Goal: Task Accomplishment & Management: Manage account settings

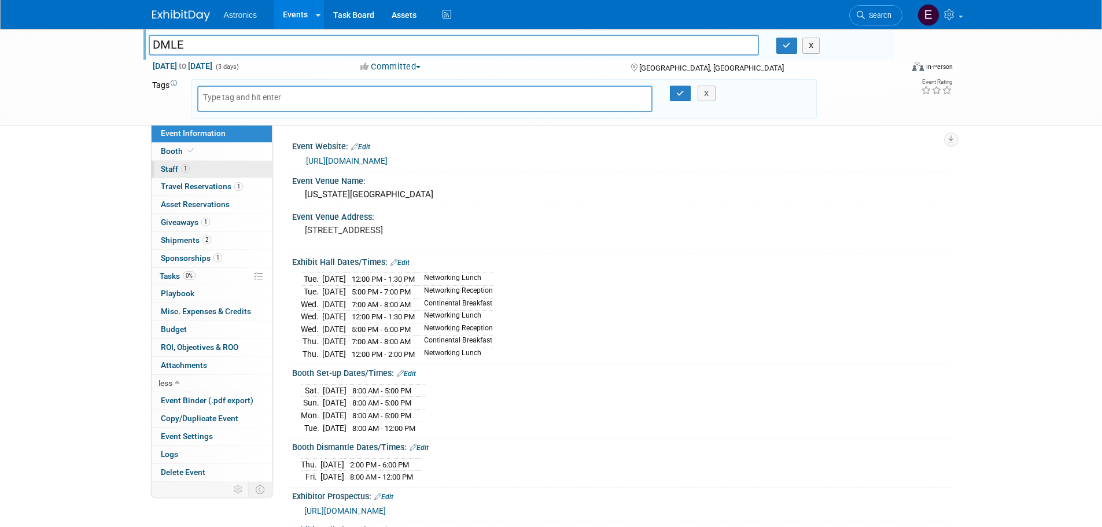
click at [169, 166] on span "Staff 1" at bounding box center [175, 168] width 29 height 9
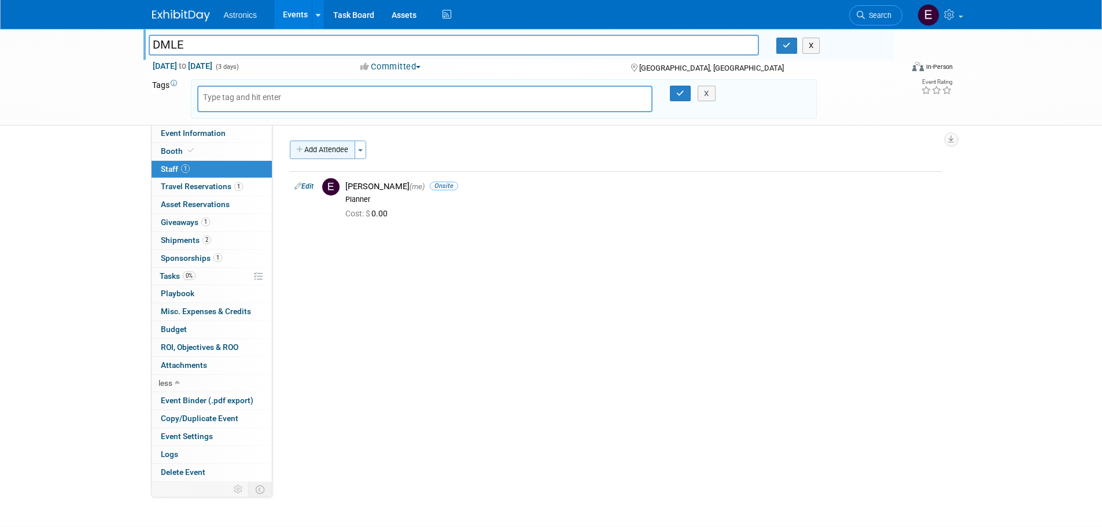
click at [324, 150] on button "Add Attendee" at bounding box center [322, 150] width 65 height 19
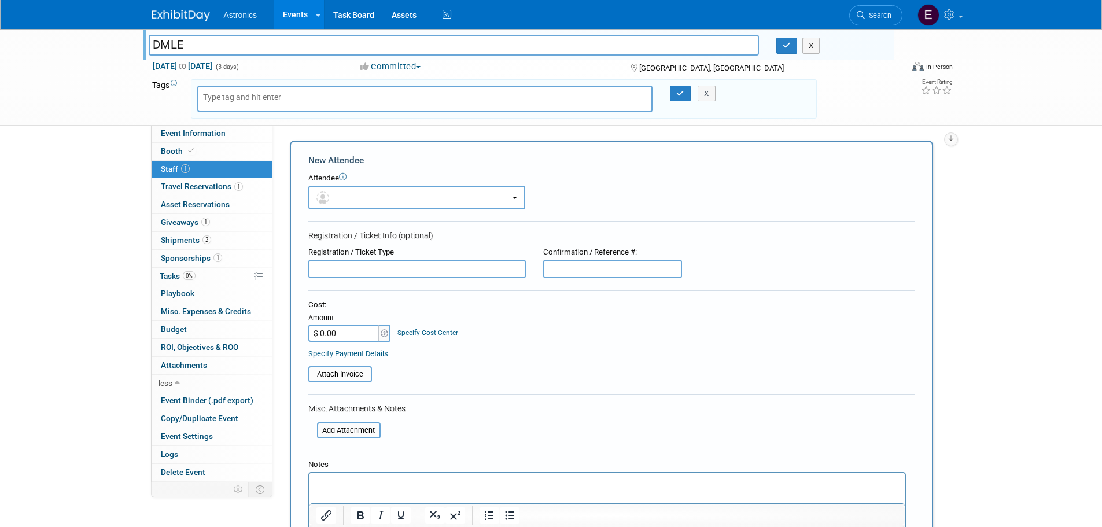
click at [343, 176] on icon at bounding box center [343, 177] width 8 height 8
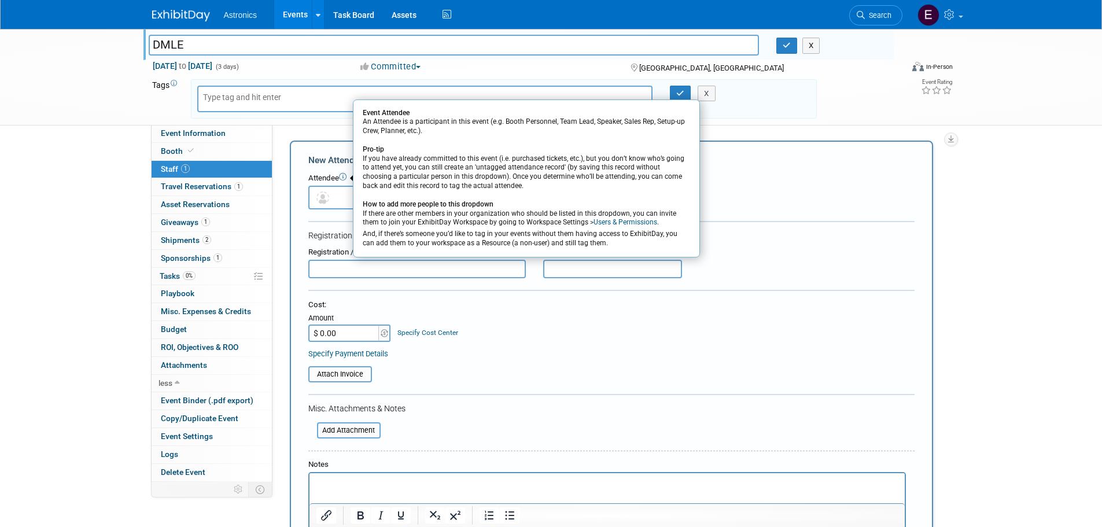
click at [616, 222] on link "Users & Permissions" at bounding box center [625, 222] width 64 height 8
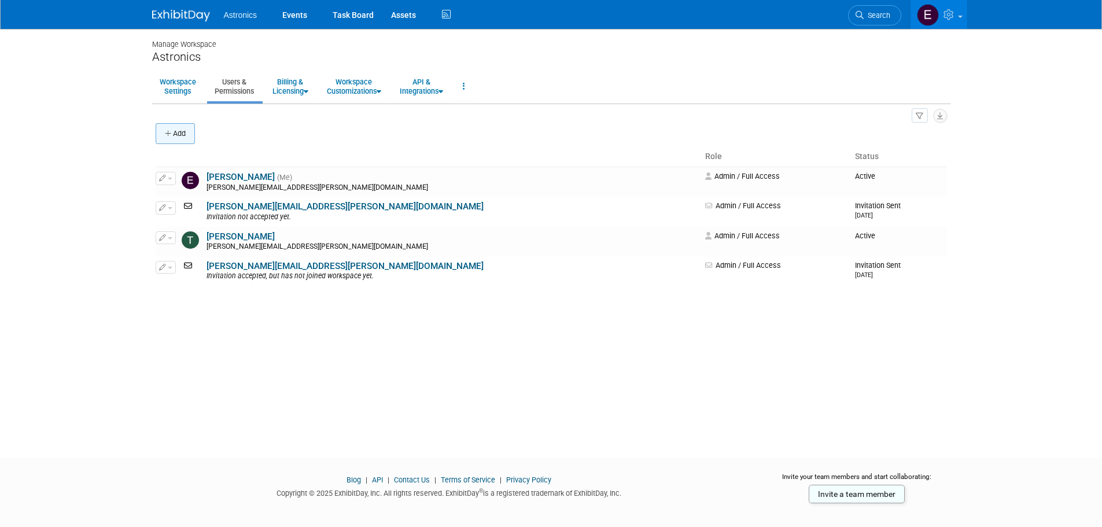
click at [176, 132] on button "Add" at bounding box center [175, 133] width 39 height 21
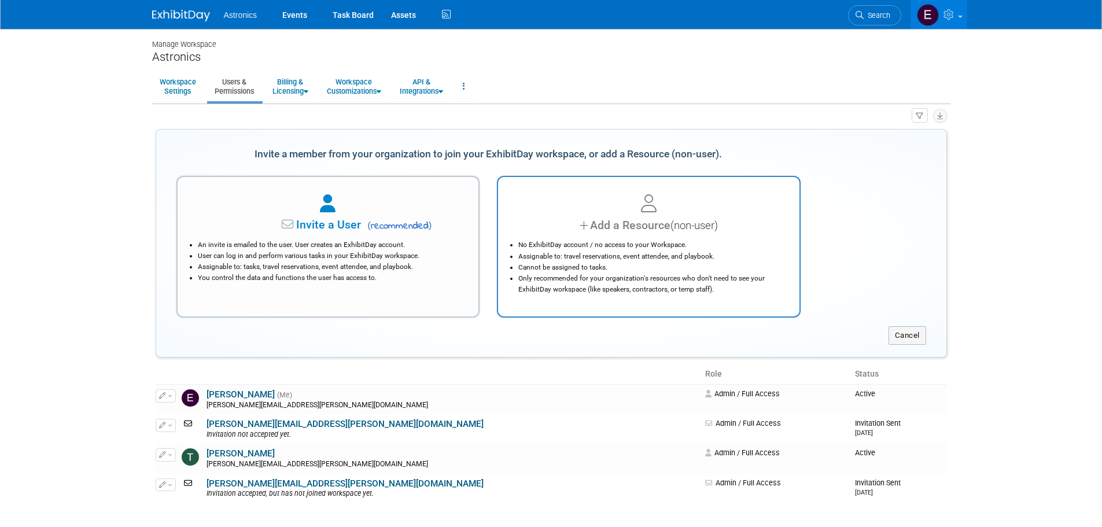
click at [629, 220] on div "Add a Resource (non-user)" at bounding box center [648, 225] width 272 height 17
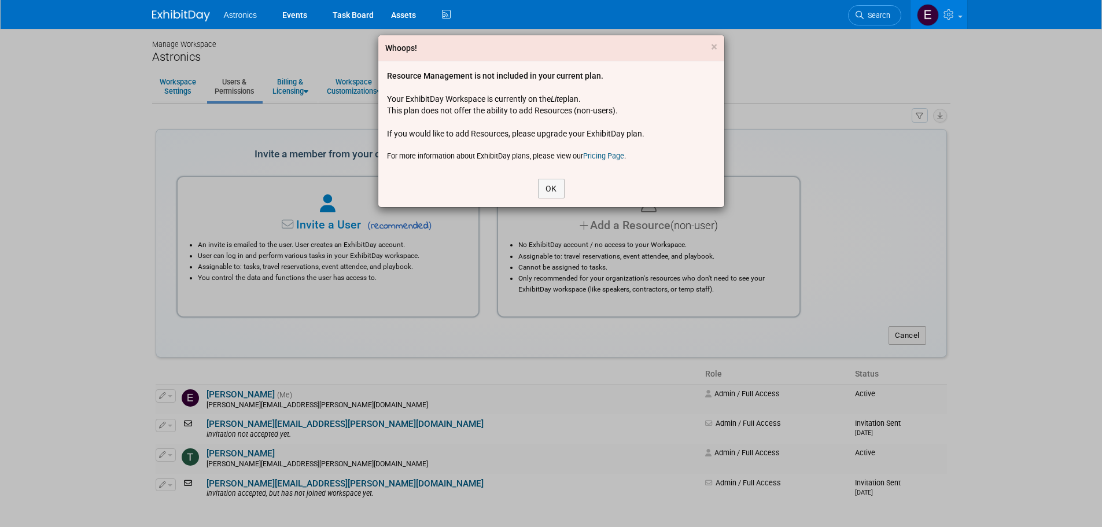
click at [653, 120] on div "Resource Management is not included in your current plan. Your ExhibitDay Works…" at bounding box center [551, 115] width 328 height 91
click at [787, 193] on div "Whoops! × Resource Management is not included in your current plan. Your Exhibi…" at bounding box center [551, 263] width 1102 height 527
click at [714, 49] on span "×" at bounding box center [714, 47] width 6 height 14
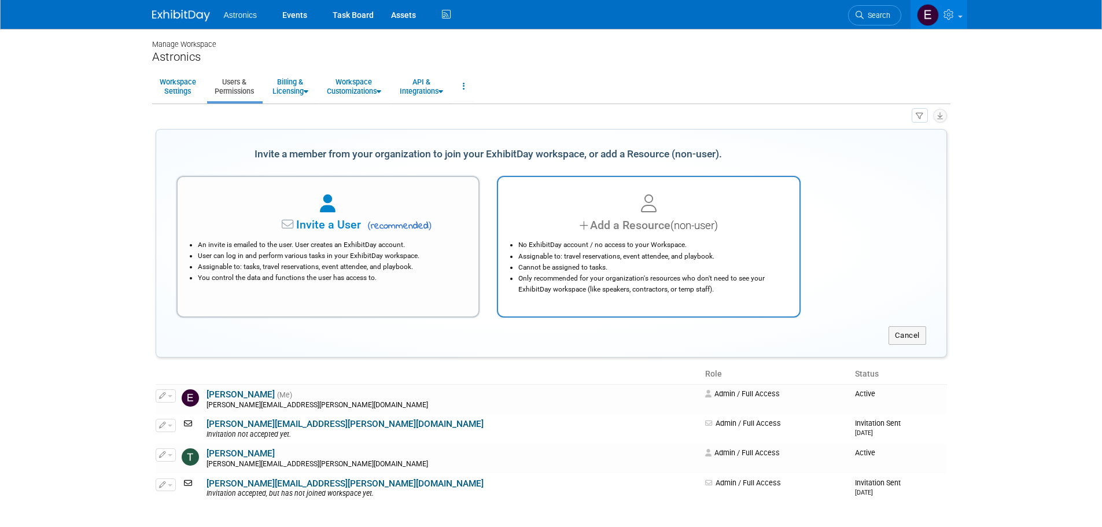
click at [650, 244] on li "No ExhibitDay account / no access to your Workspace." at bounding box center [651, 244] width 267 height 11
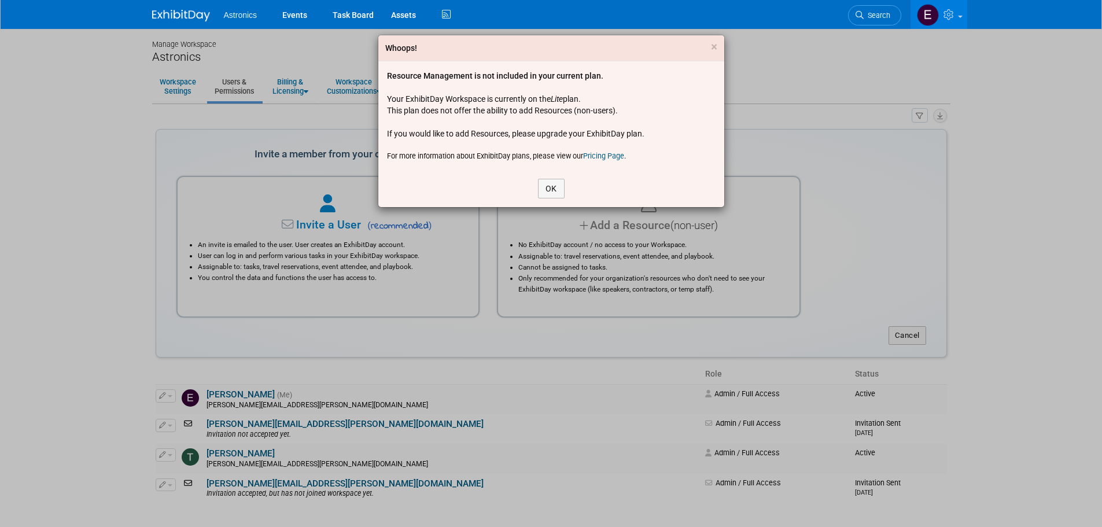
click at [608, 158] on link "Pricing Page" at bounding box center [603, 156] width 41 height 9
click at [598, 154] on link "Pricing Page" at bounding box center [603, 156] width 41 height 9
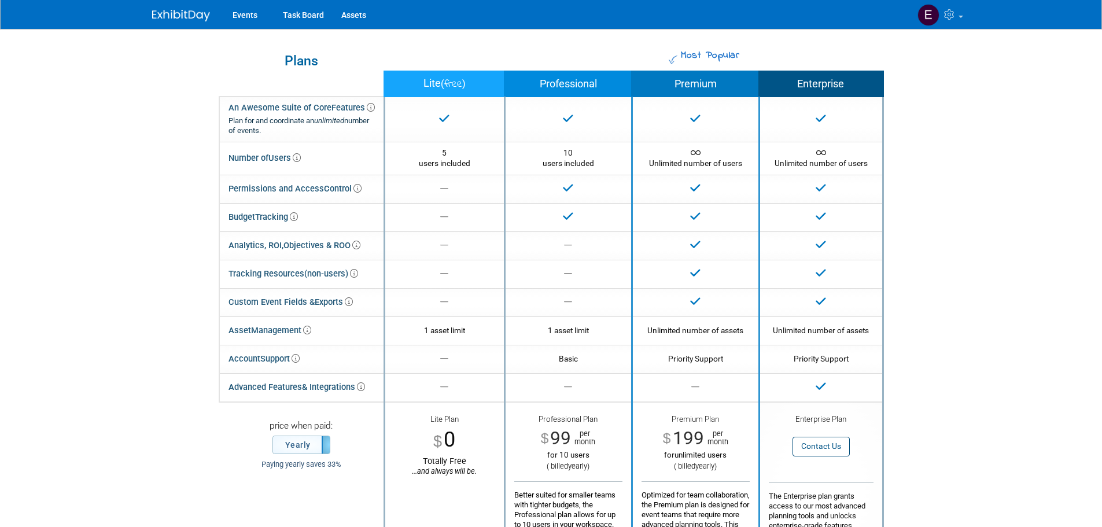
drag, startPoint x: 180, startPoint y: 289, endPoint x: 175, endPoint y: 285, distance: 6.1
click at [169, 12] on img at bounding box center [181, 16] width 58 height 12
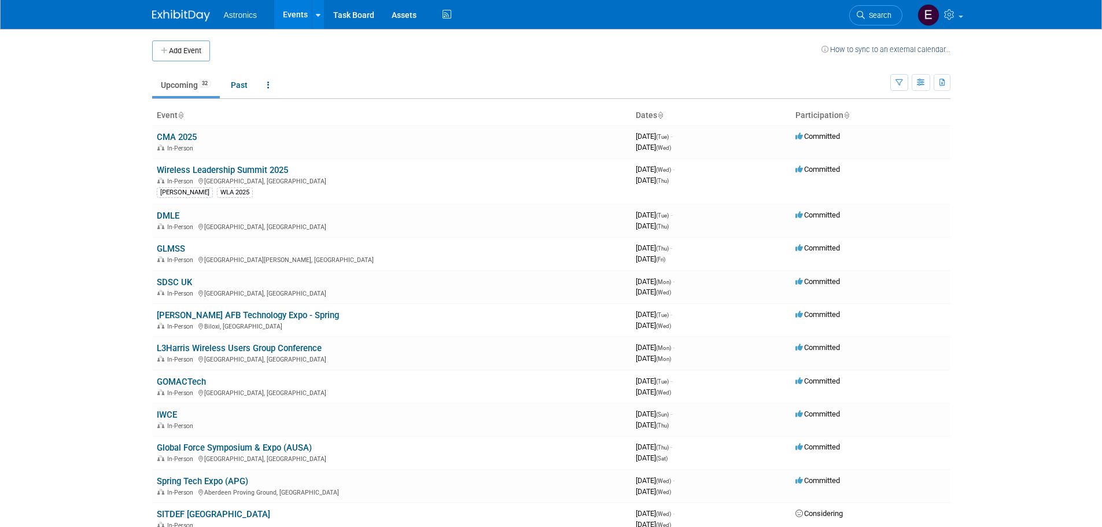
click at [198, 168] on link "Wireless Leadership Summit 2025" at bounding box center [222, 170] width 131 height 10
click at [169, 214] on link "DMLE" at bounding box center [168, 216] width 23 height 10
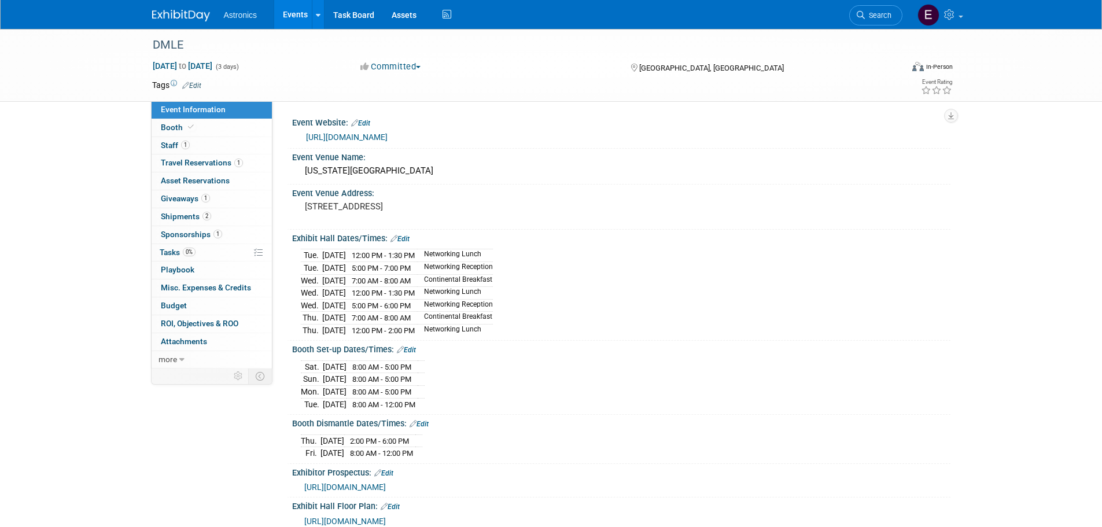
click at [194, 84] on link "Edit" at bounding box center [191, 86] width 19 height 8
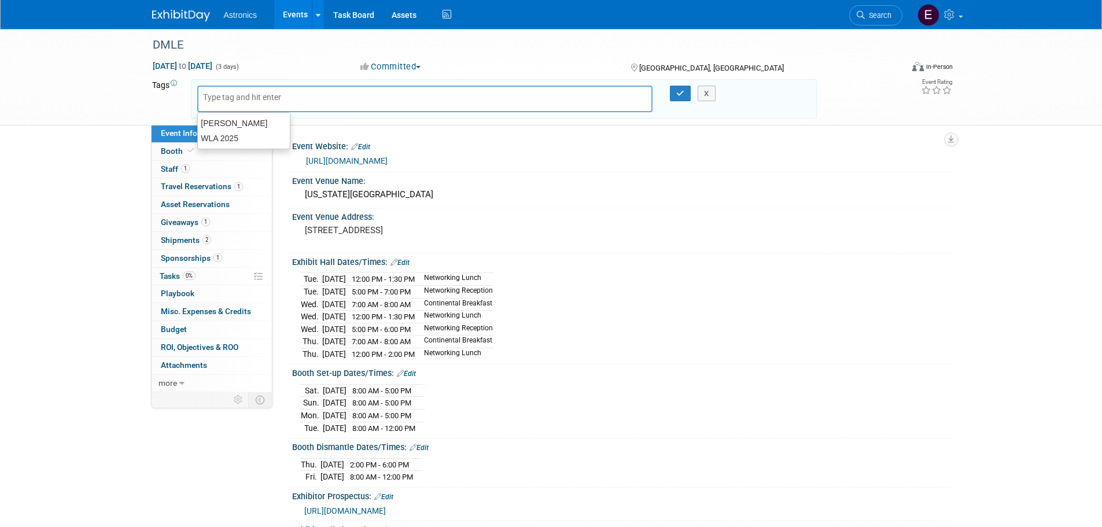
type input "f"
type input "Felix"
click at [679, 94] on icon "button" at bounding box center [680, 94] width 8 height 8
type input "Felix"
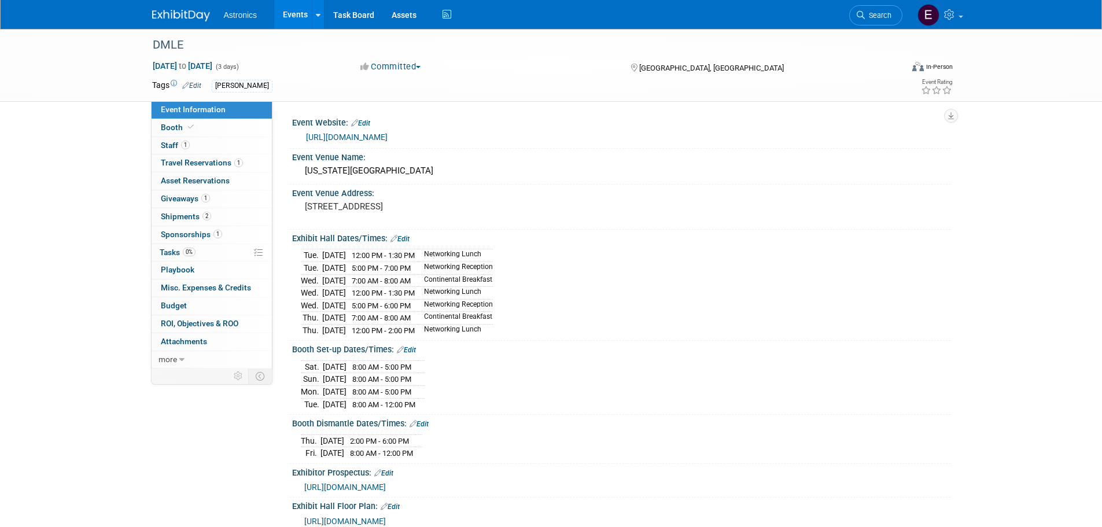
click at [190, 83] on link "Edit" at bounding box center [191, 86] width 19 height 8
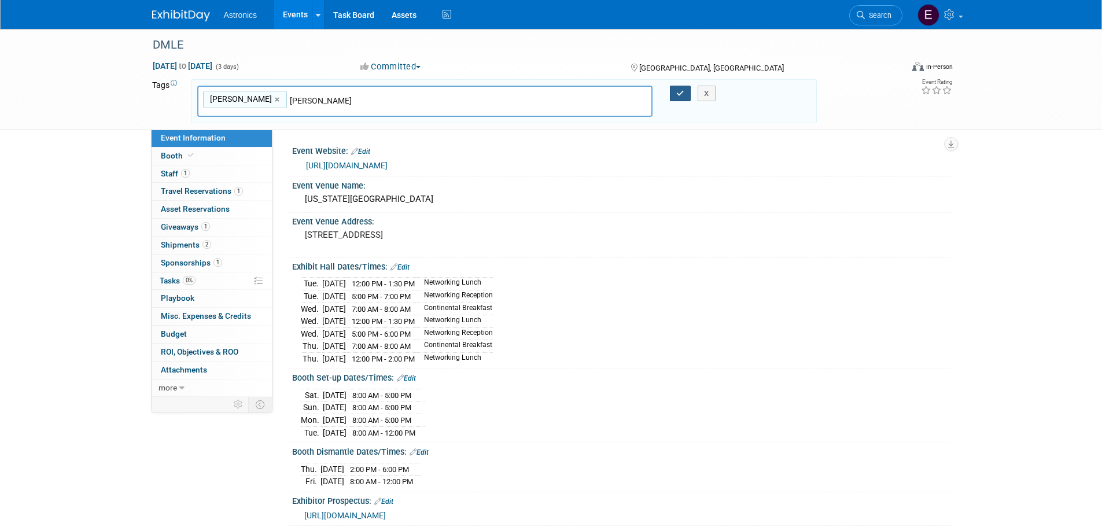
type input "[PERSON_NAME]"
click at [680, 93] on icon "button" at bounding box center [680, 94] width 8 height 8
type input "Felix,Tim"
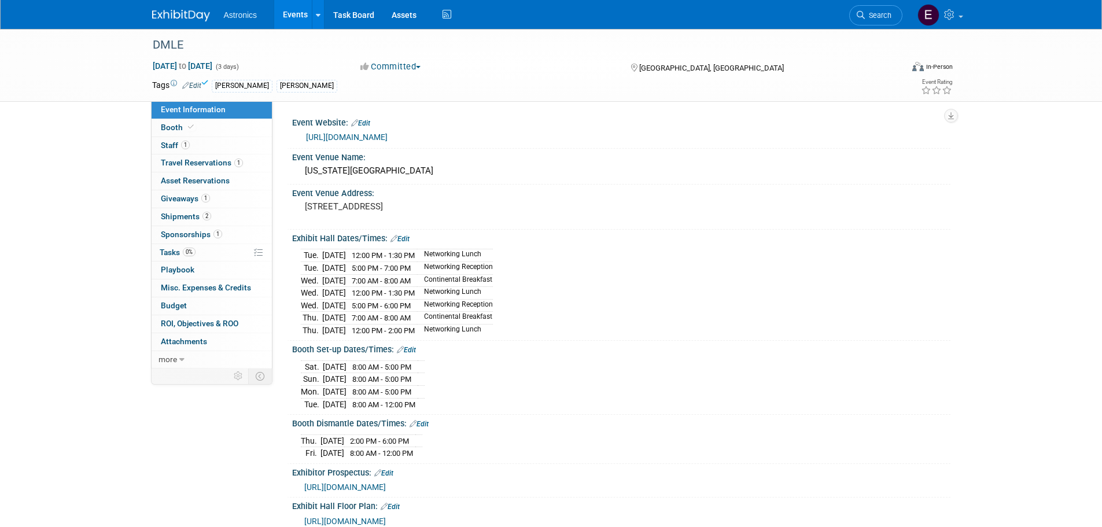
click at [193, 82] on link "Edit" at bounding box center [191, 86] width 19 height 8
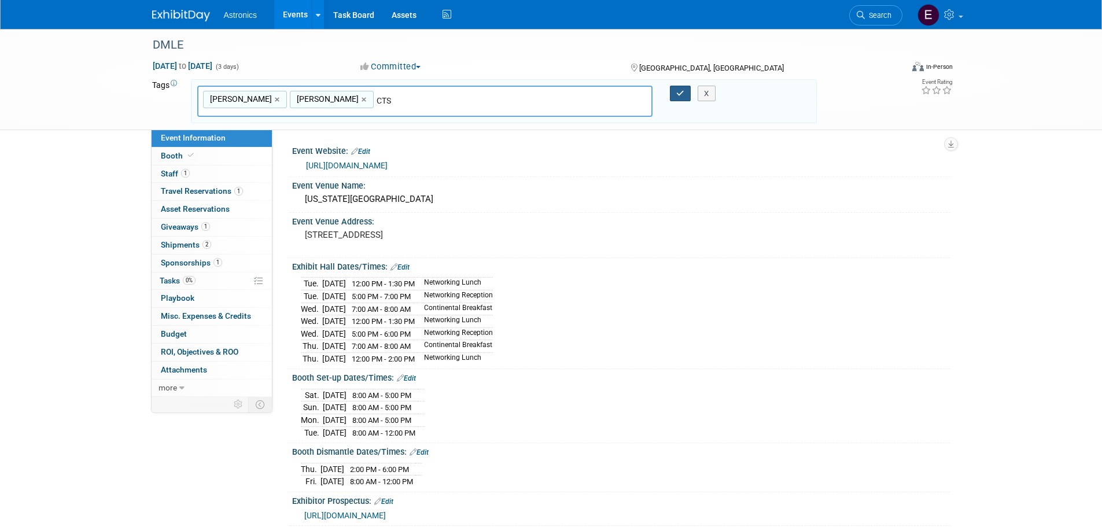
type input "CTS"
click at [681, 95] on icon "button" at bounding box center [680, 94] width 8 height 8
type input "Felix,Tim,CTS"
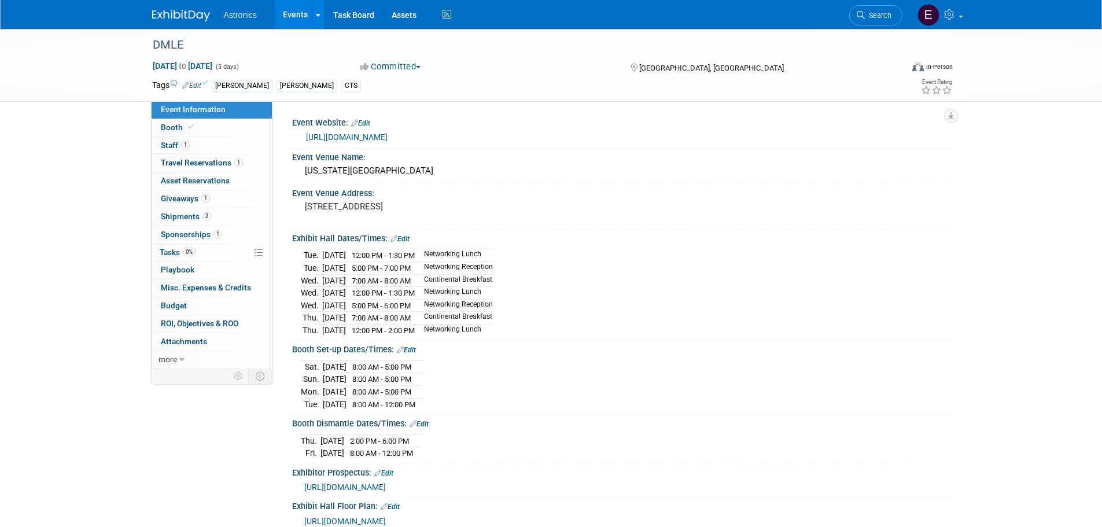
click at [200, 84] on link "Edit" at bounding box center [191, 86] width 19 height 8
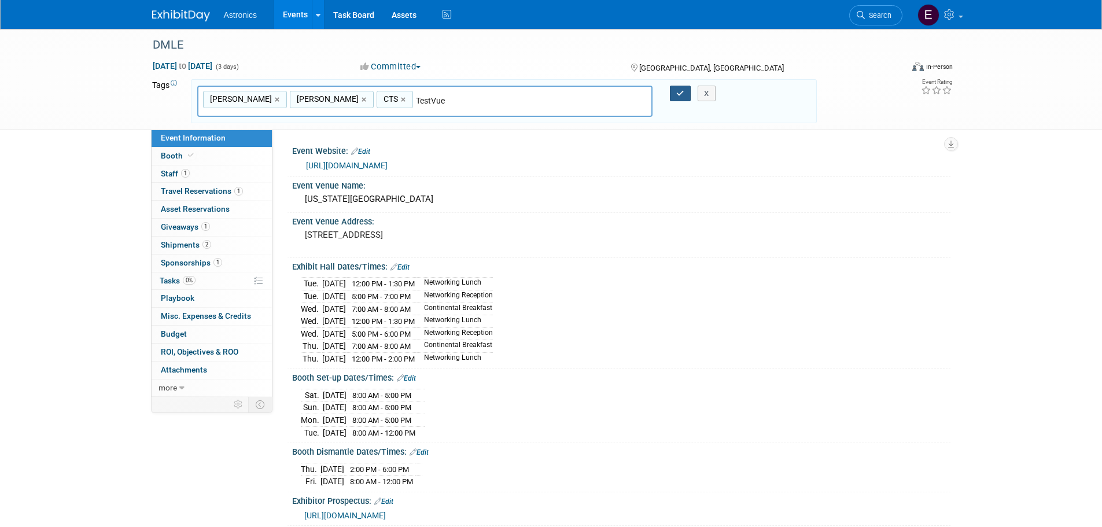
type input "TestVue"
click at [682, 94] on icon "button" at bounding box center [680, 94] width 8 height 8
type input "Felix,Tim,CTS,TestVue"
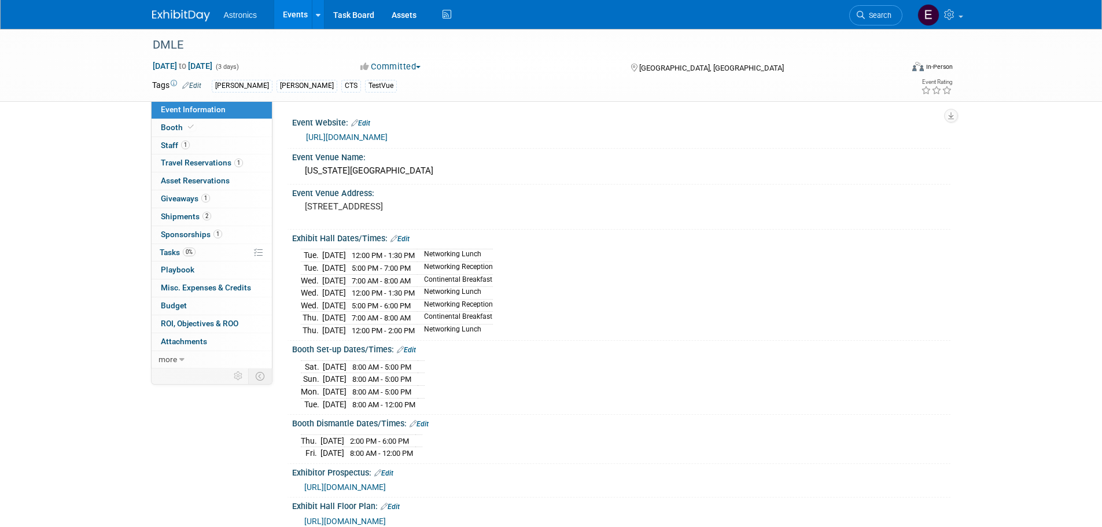
click at [192, 85] on link "Edit" at bounding box center [191, 86] width 19 height 8
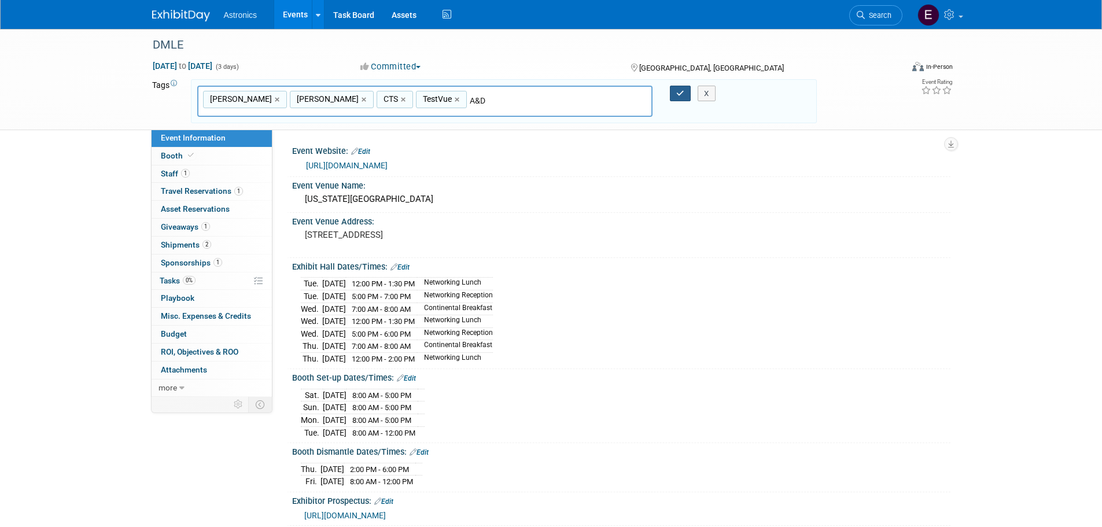
type input "A&D"
click at [677, 93] on icon "button" at bounding box center [680, 94] width 8 height 8
type input "Felix,Tim,CTS,TestVue,A&D"
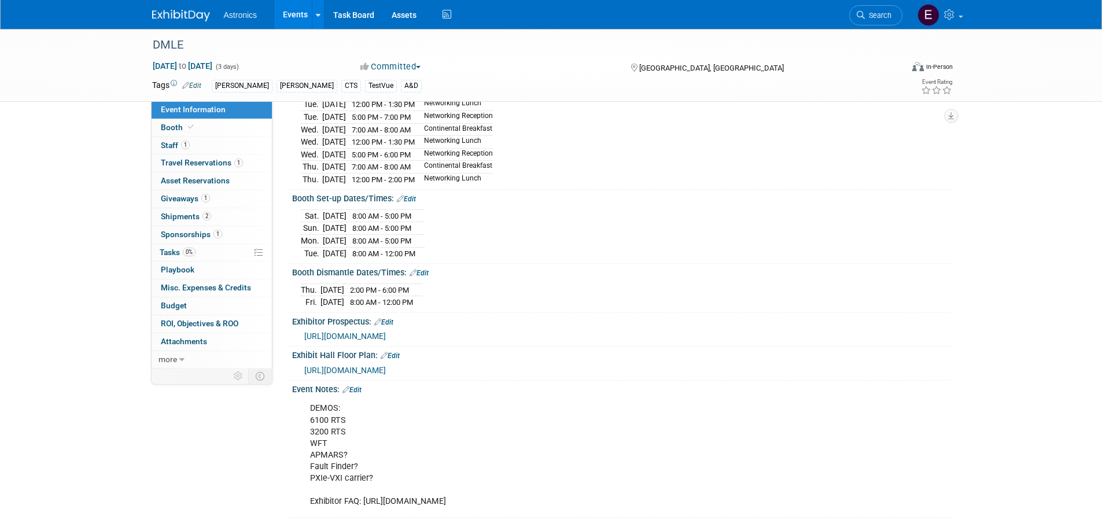
scroll to position [173, 0]
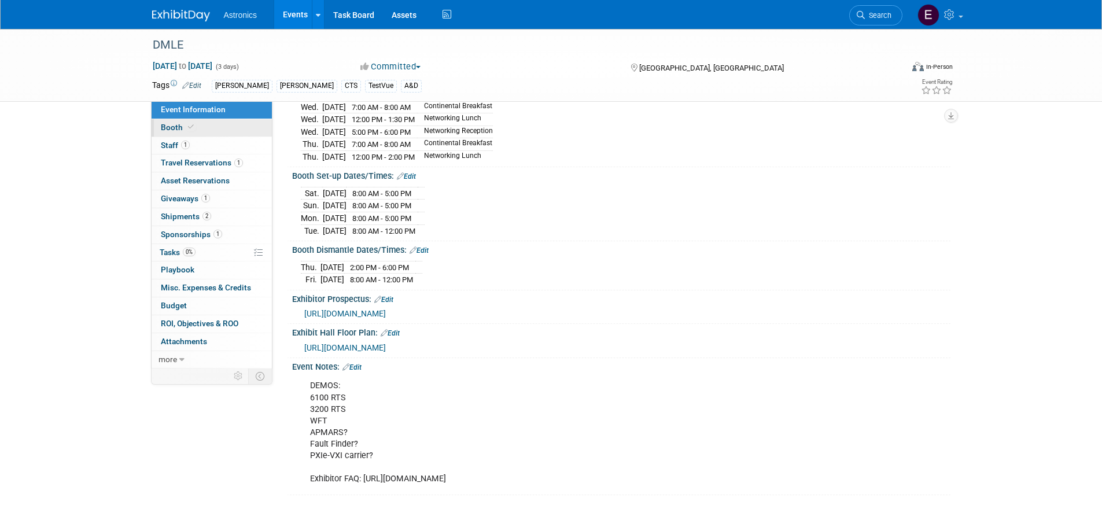
click at [172, 127] on span "Booth" at bounding box center [178, 127] width 35 height 9
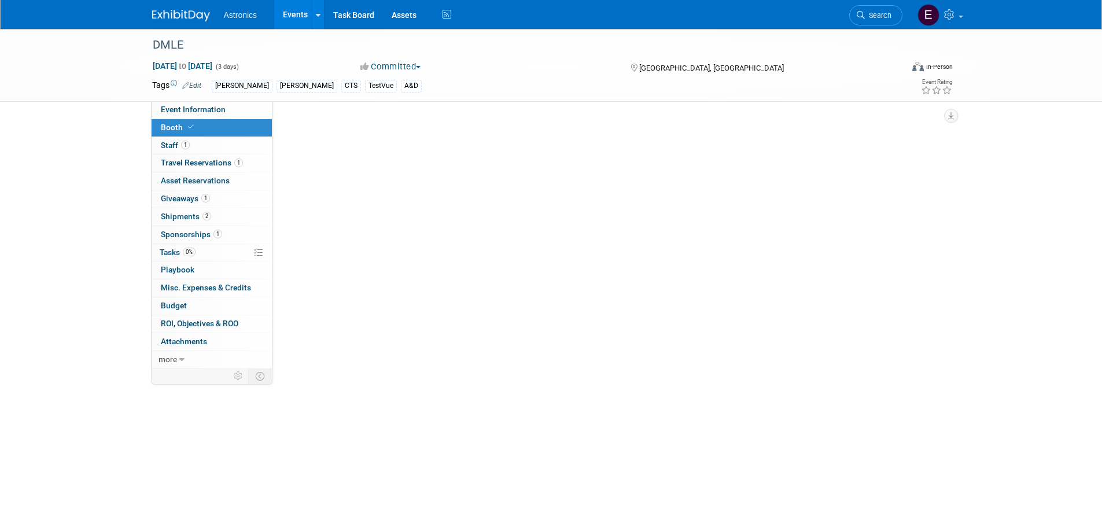
scroll to position [0, 0]
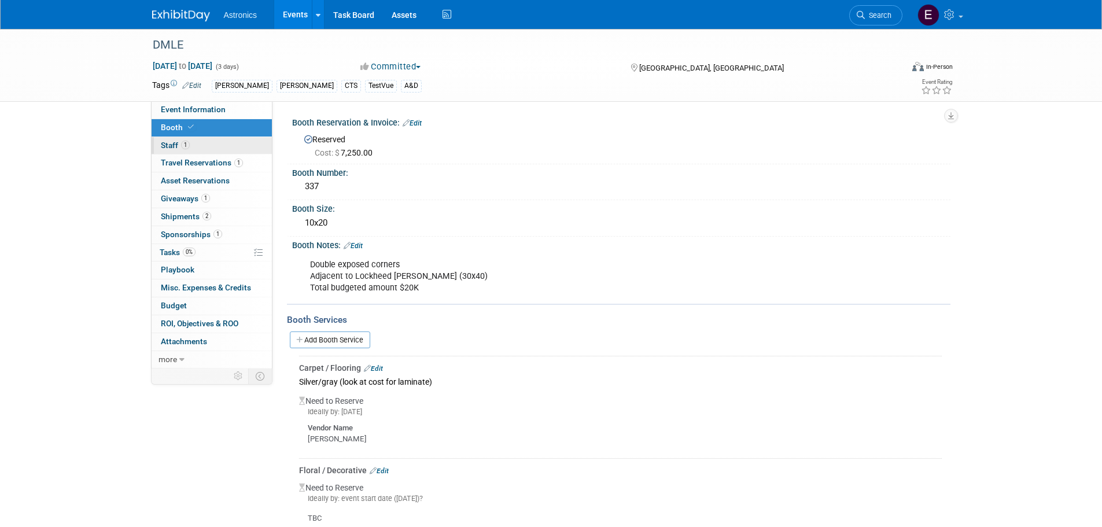
click at [173, 145] on span "Staff 1" at bounding box center [175, 145] width 29 height 9
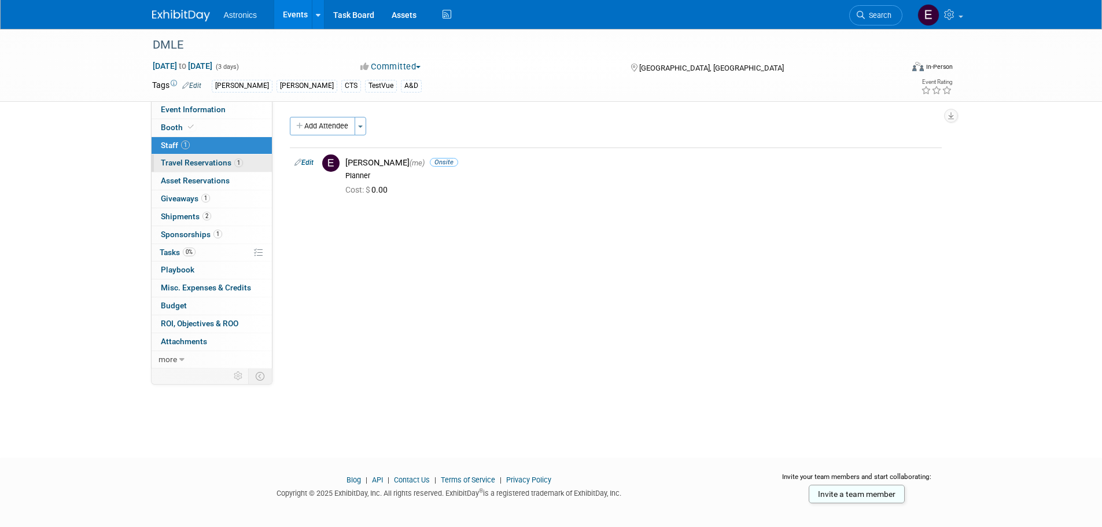
click at [202, 164] on span "Travel Reservations 1" at bounding box center [202, 162] width 82 height 9
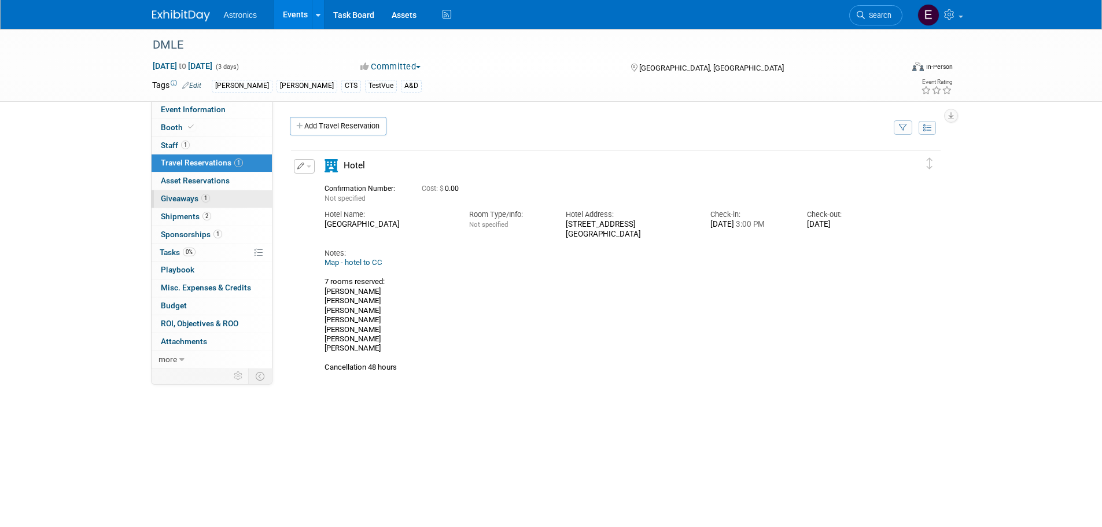
click at [187, 195] on span "Giveaways 1" at bounding box center [185, 198] width 49 height 9
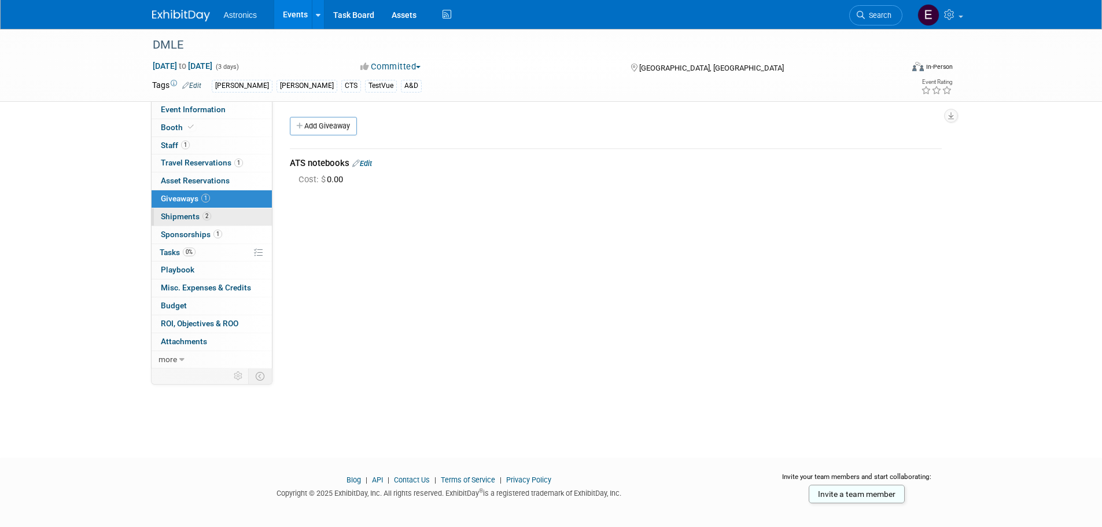
click at [189, 220] on span "Shipments 2" at bounding box center [186, 216] width 50 height 9
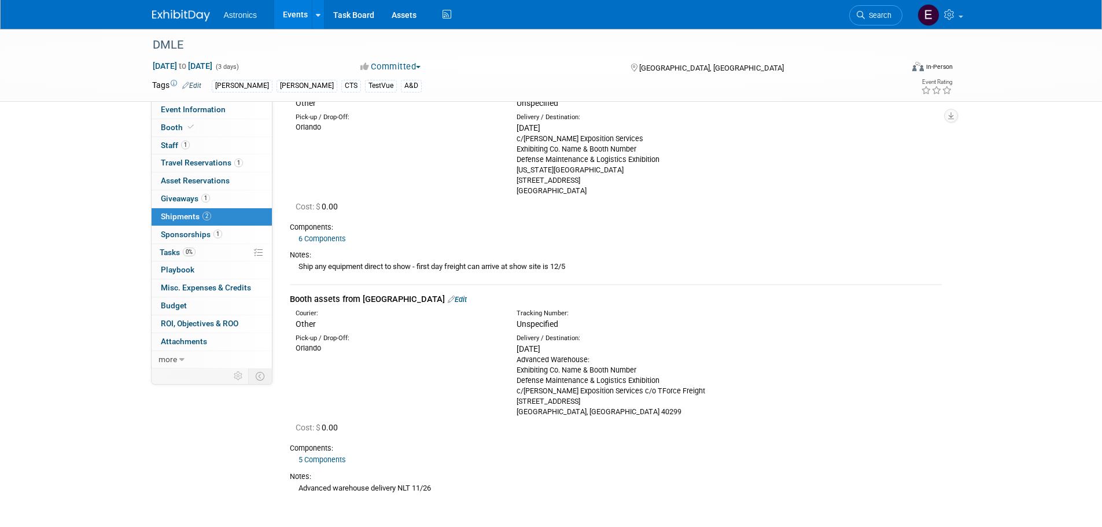
scroll to position [116, 0]
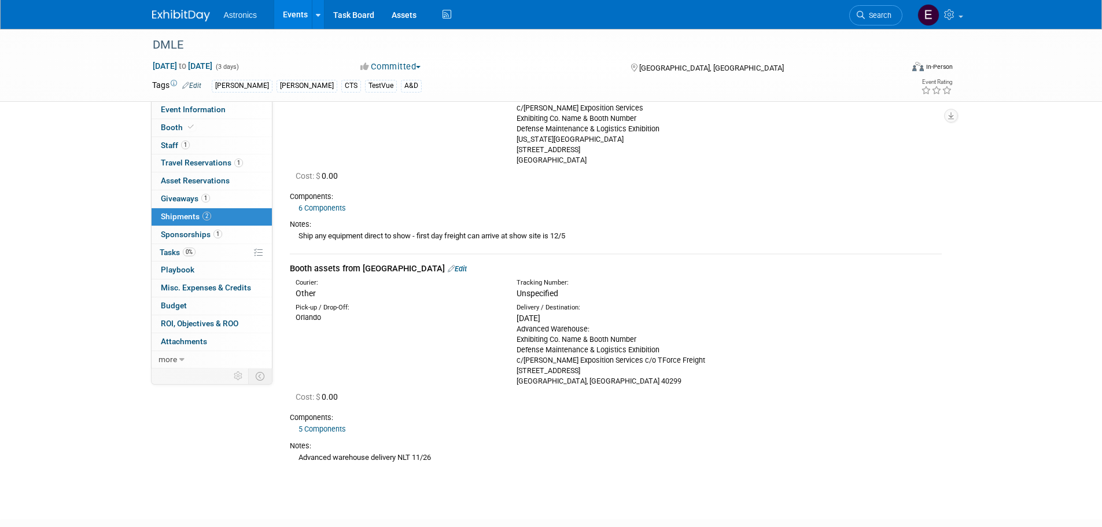
click at [335, 426] on link "5 Components" at bounding box center [321, 428] width 47 height 9
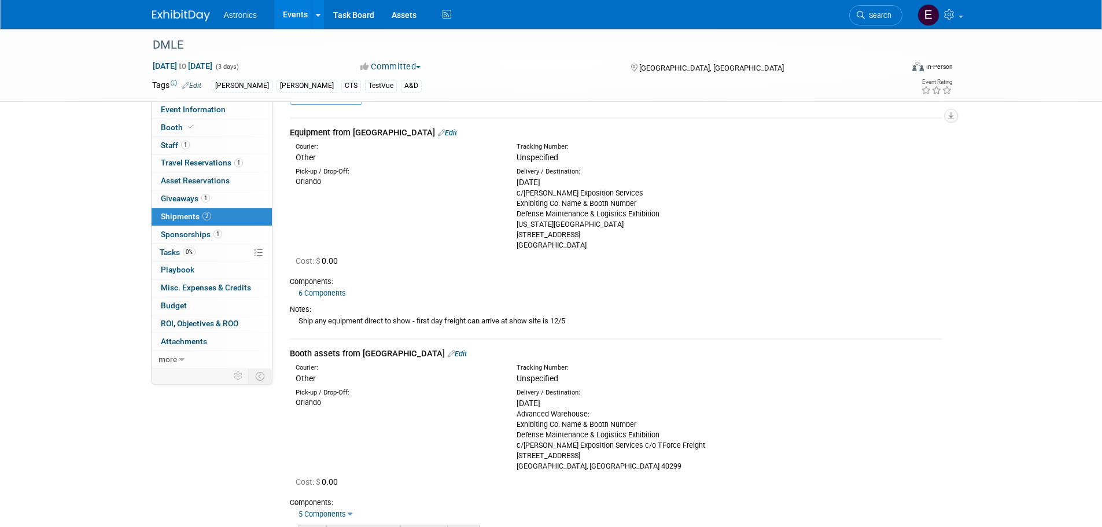
scroll to position [0, 0]
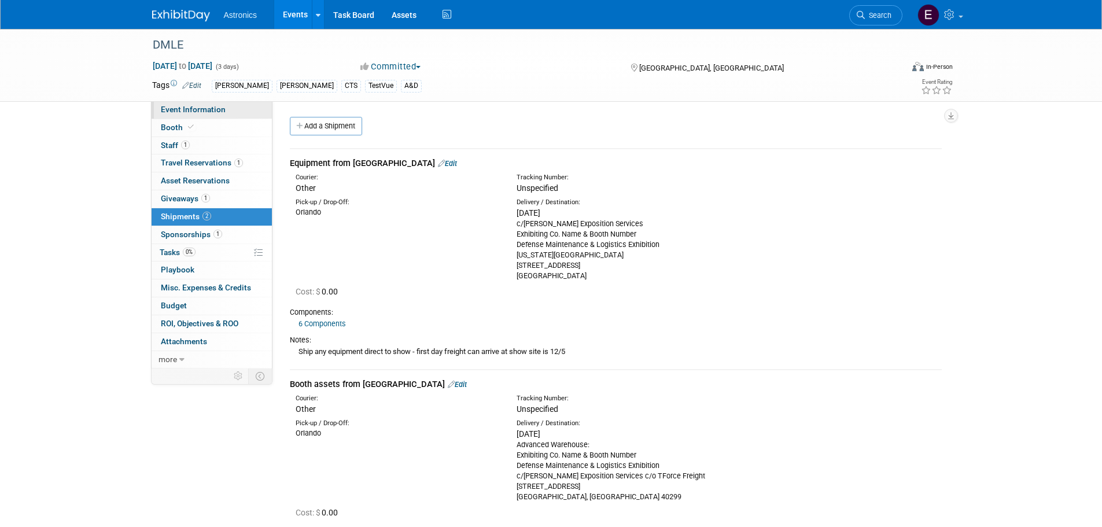
click at [180, 112] on span "Event Information" at bounding box center [193, 109] width 65 height 9
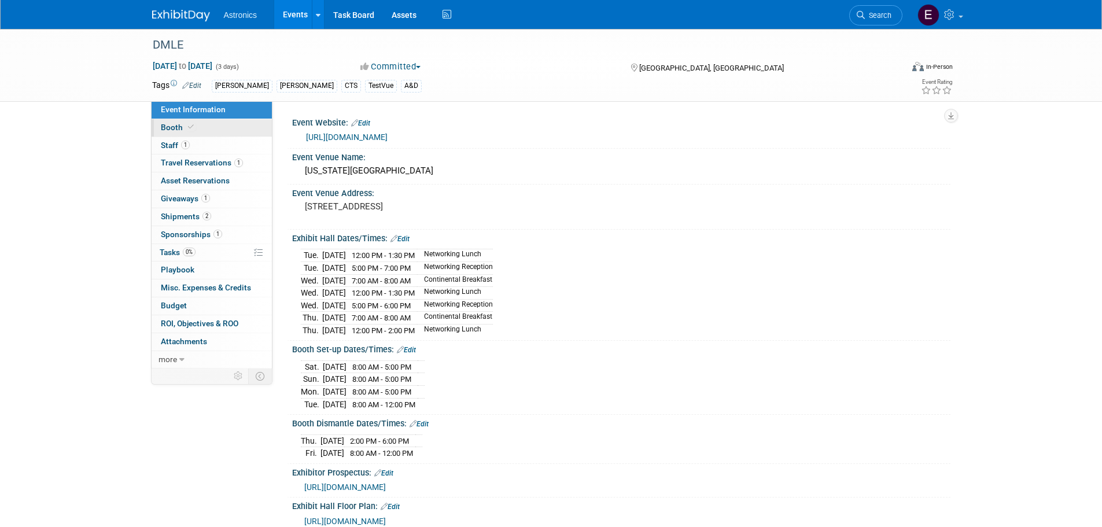
click at [173, 126] on span "Booth" at bounding box center [178, 127] width 35 height 9
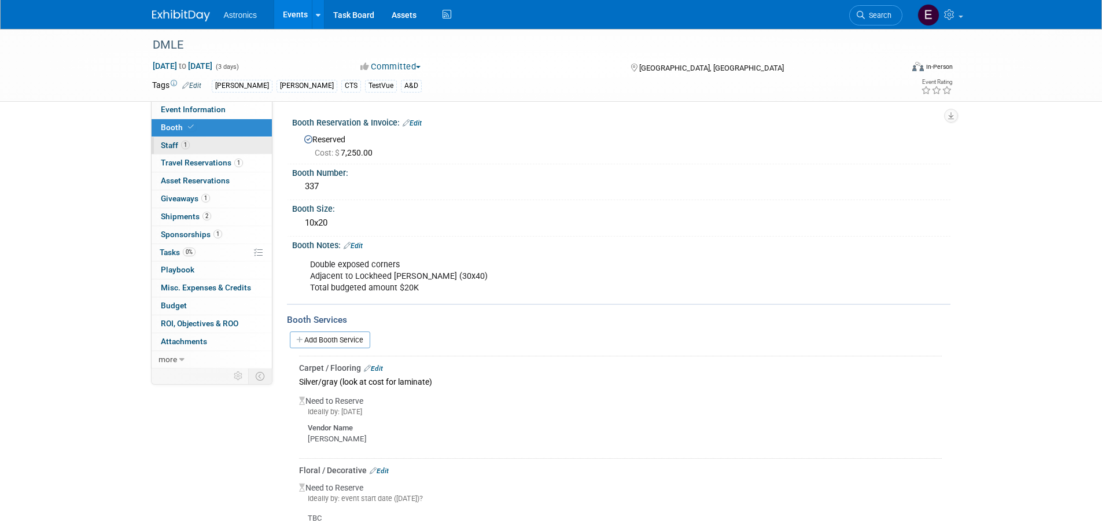
click at [170, 143] on span "Staff 1" at bounding box center [175, 145] width 29 height 9
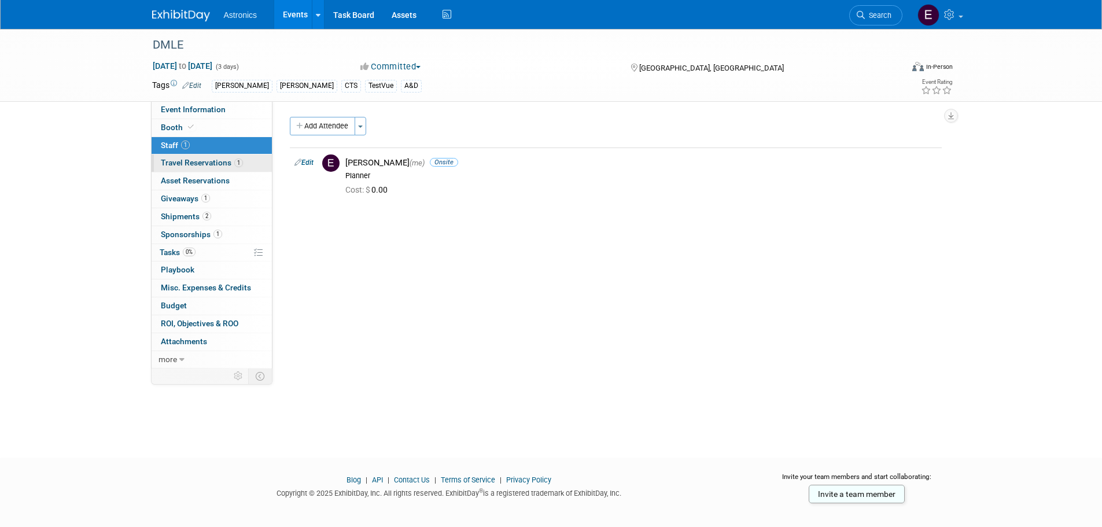
click at [173, 161] on span "Travel Reservations 1" at bounding box center [202, 162] width 82 height 9
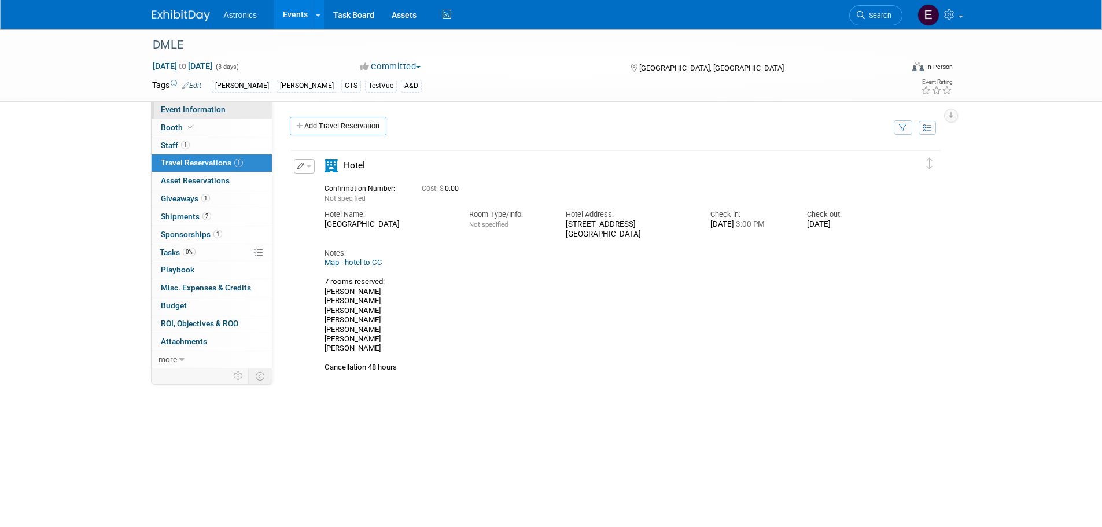
click at [180, 109] on span "Event Information" at bounding box center [193, 109] width 65 height 9
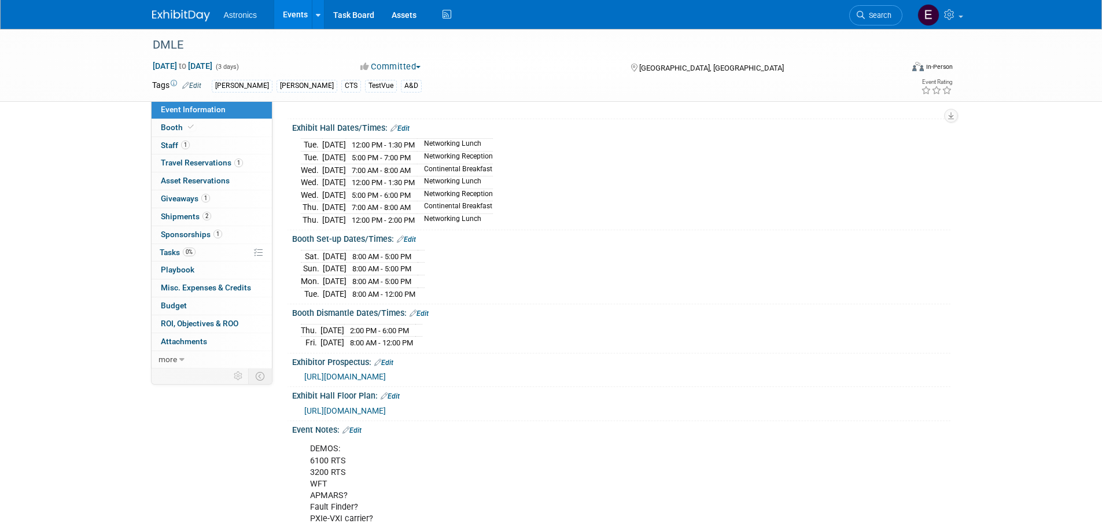
scroll to position [262, 0]
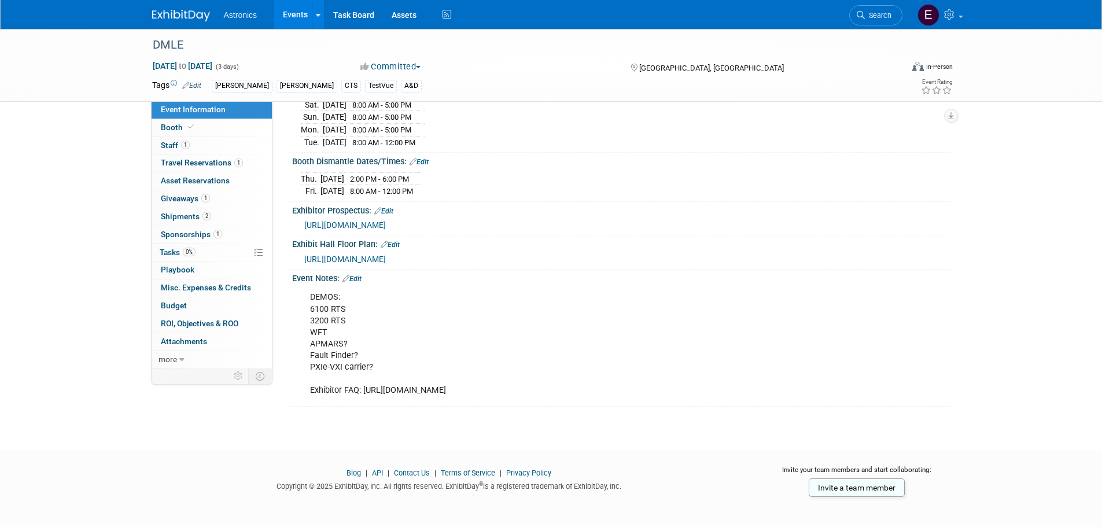
click at [359, 275] on link "Edit" at bounding box center [351, 279] width 19 height 8
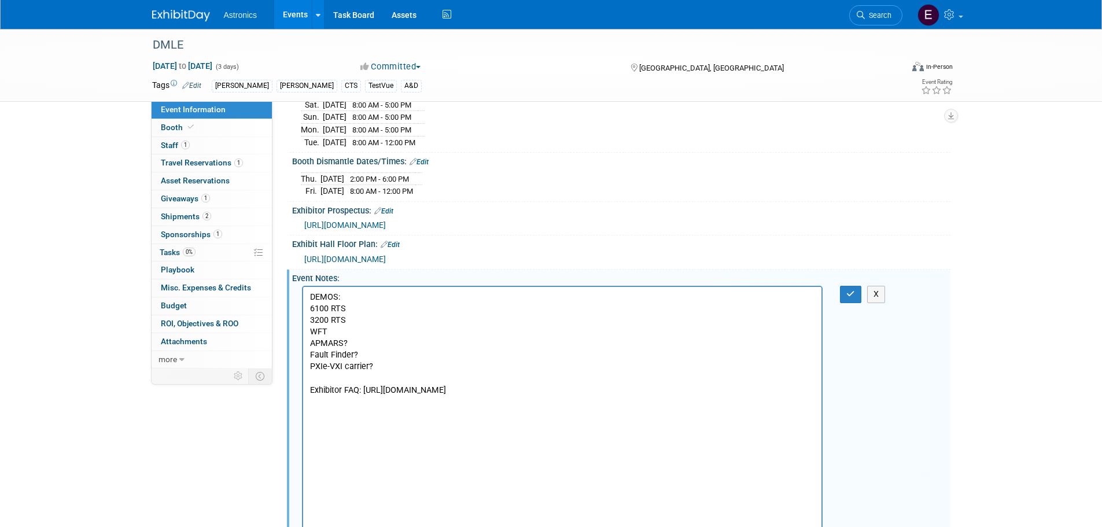
scroll to position [0, 0]
click at [397, 365] on p "DEMOS: 6100 RTS 3200 RTS WFT APMARS? Fault Finder? PXIe-VXI carrier? Exhibitor …" at bounding box center [561, 343] width 505 height 105
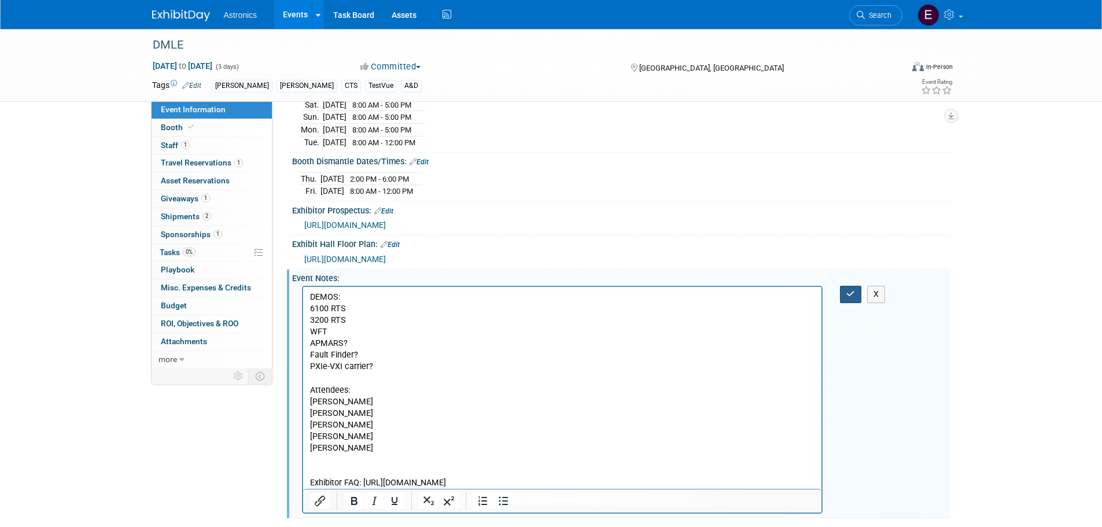
click at [845, 287] on button "button" at bounding box center [850, 294] width 21 height 17
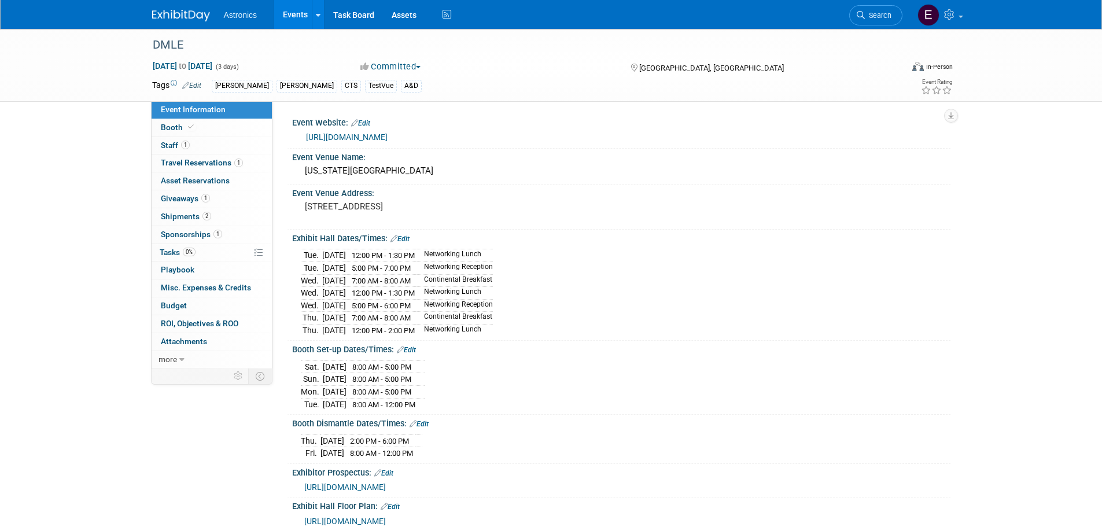
click at [293, 17] on link "Events" at bounding box center [295, 14] width 42 height 29
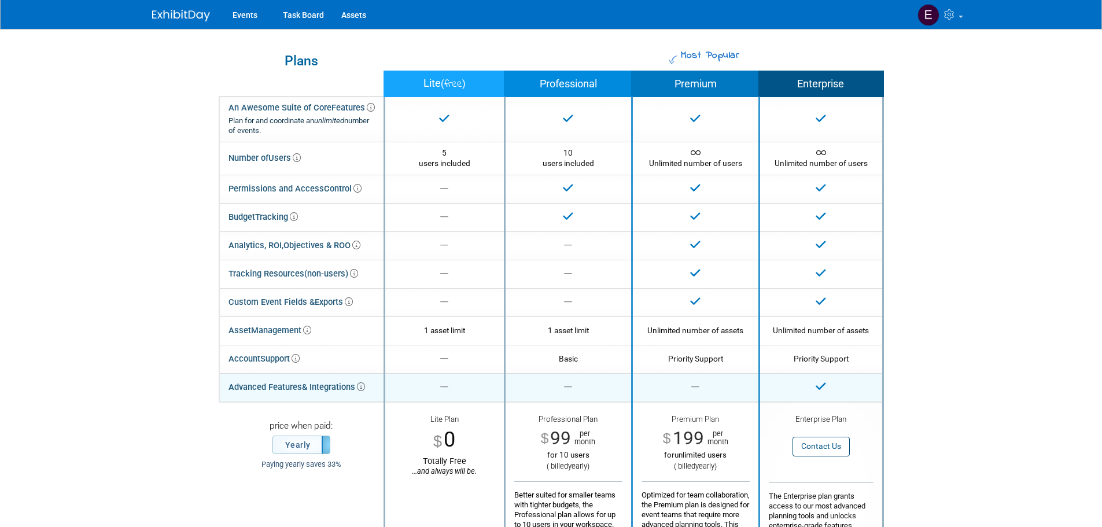
click at [365, 385] on icon at bounding box center [361, 387] width 8 height 8
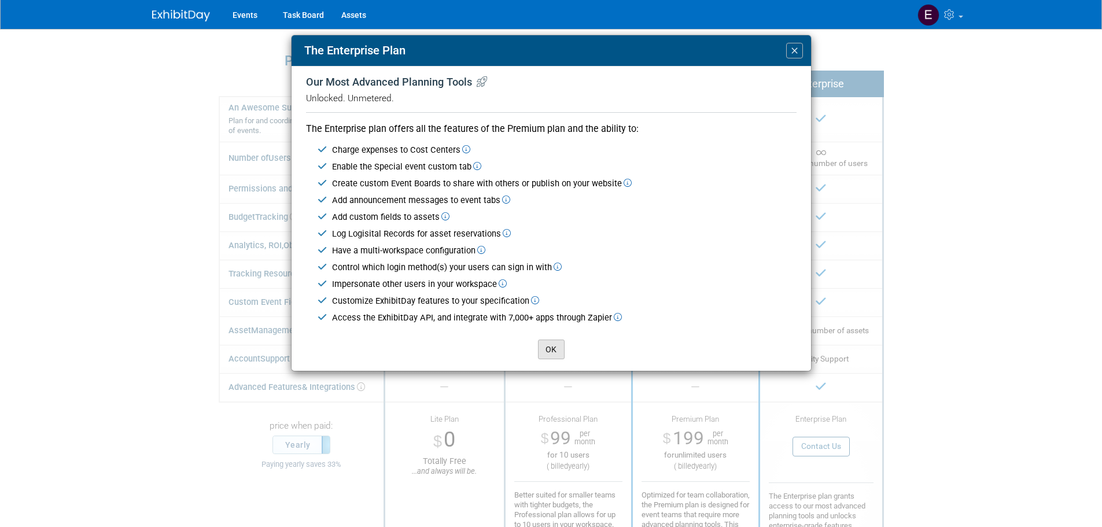
click at [546, 351] on button "OK" at bounding box center [551, 349] width 27 height 20
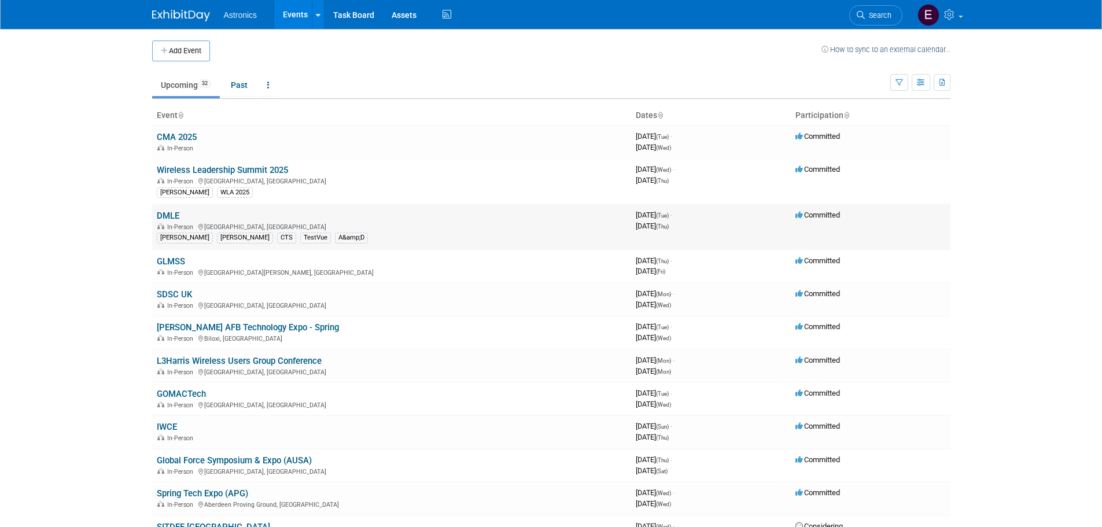
click at [171, 215] on link "DMLE" at bounding box center [168, 216] width 23 height 10
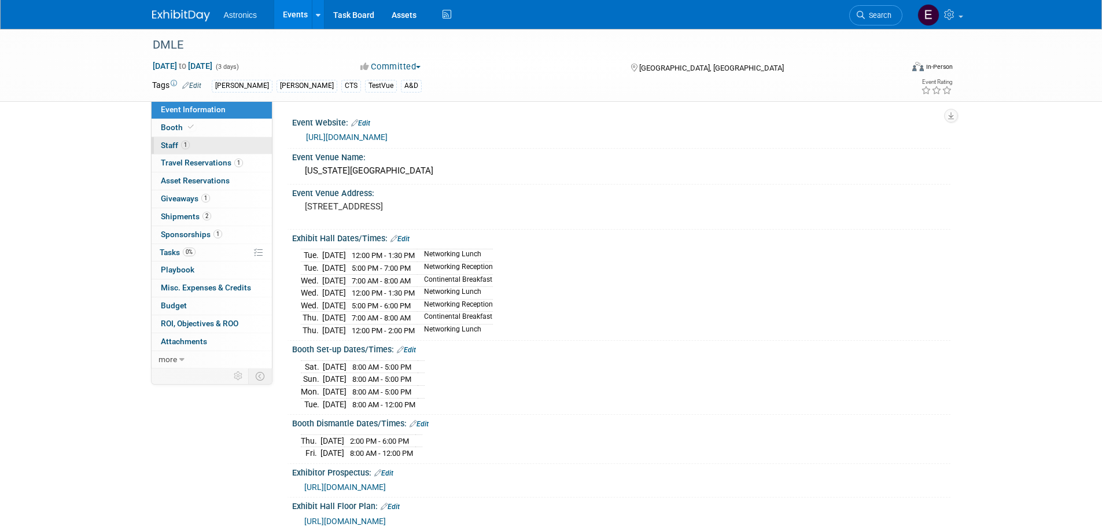
click at [169, 146] on span "Staff 1" at bounding box center [175, 145] width 29 height 9
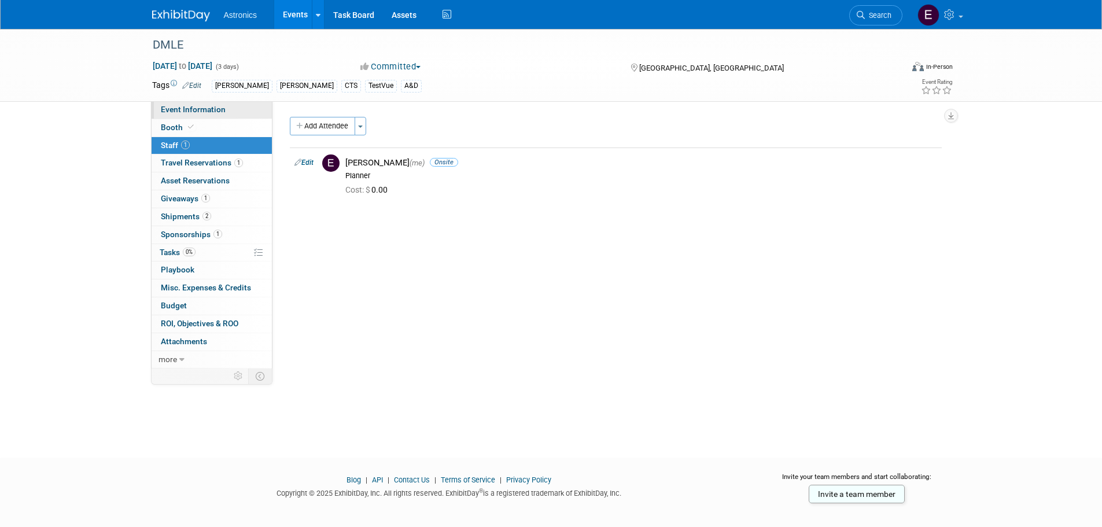
click at [178, 109] on span "Event Information" at bounding box center [193, 109] width 65 height 9
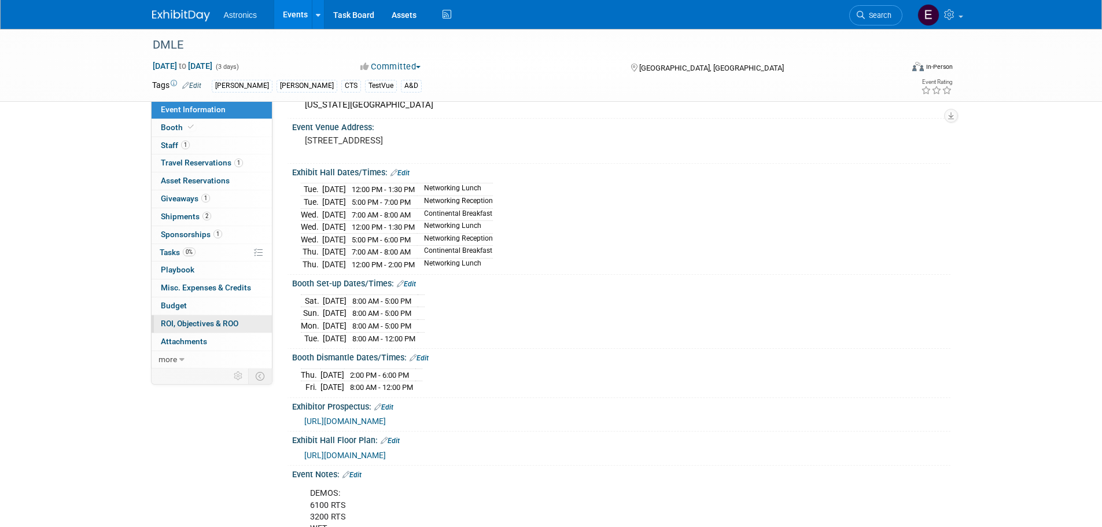
scroll to position [116, 0]
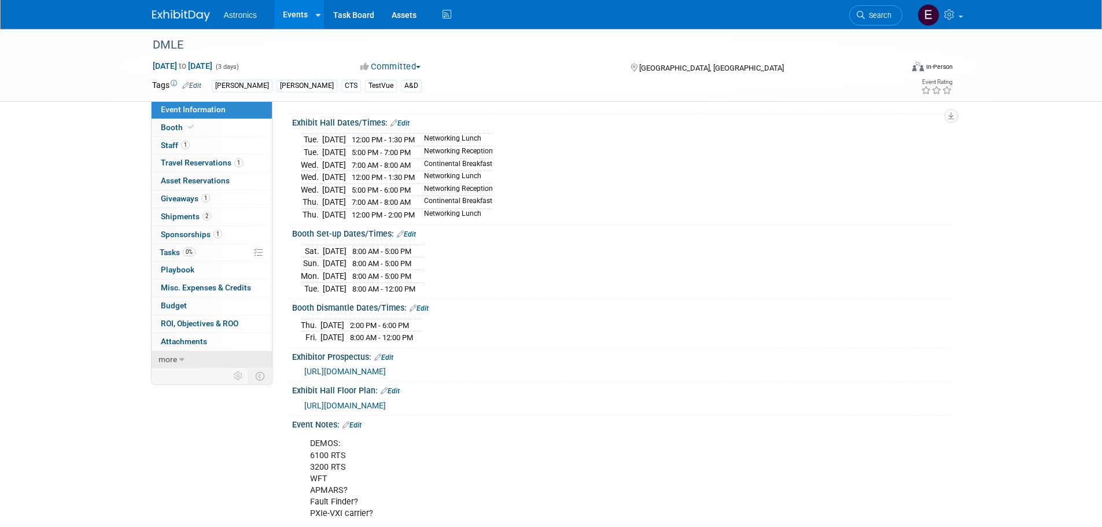
click at [177, 357] on link "more" at bounding box center [212, 359] width 120 height 17
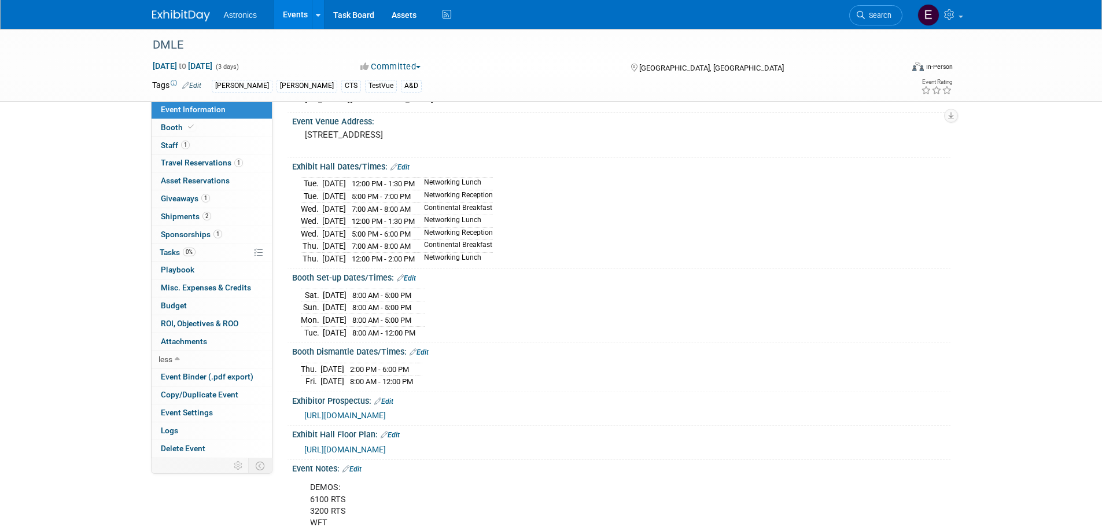
scroll to position [0, 0]
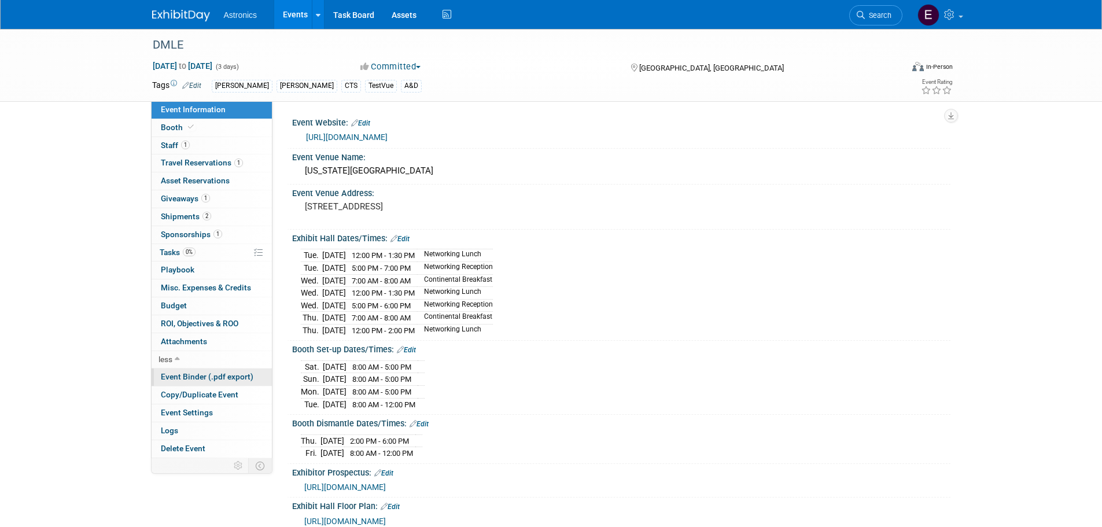
click at [173, 377] on span "Event Binder (.pdf export)" at bounding box center [207, 376] width 93 height 9
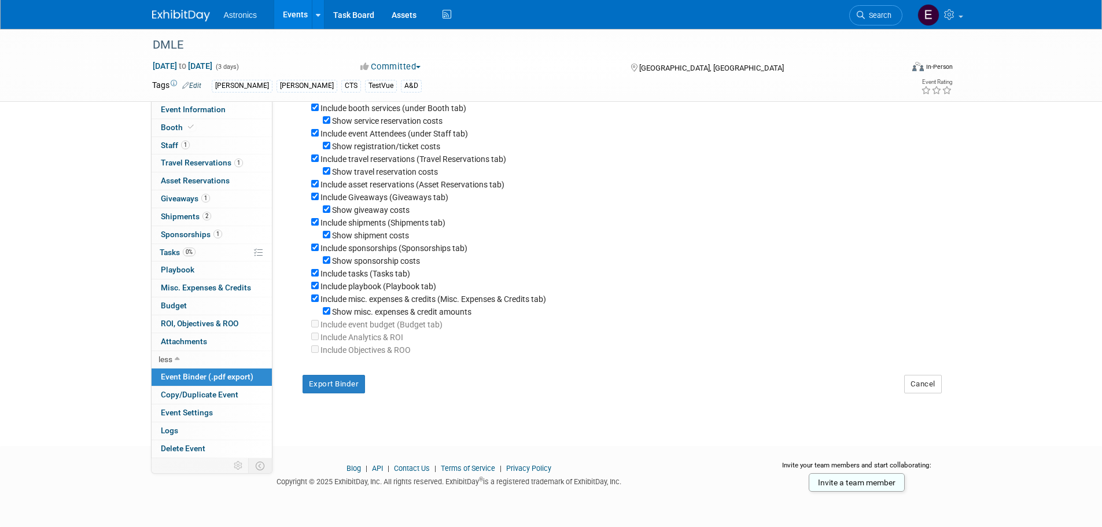
scroll to position [117, 0]
click at [339, 385] on button "Export Binder" at bounding box center [333, 384] width 63 height 19
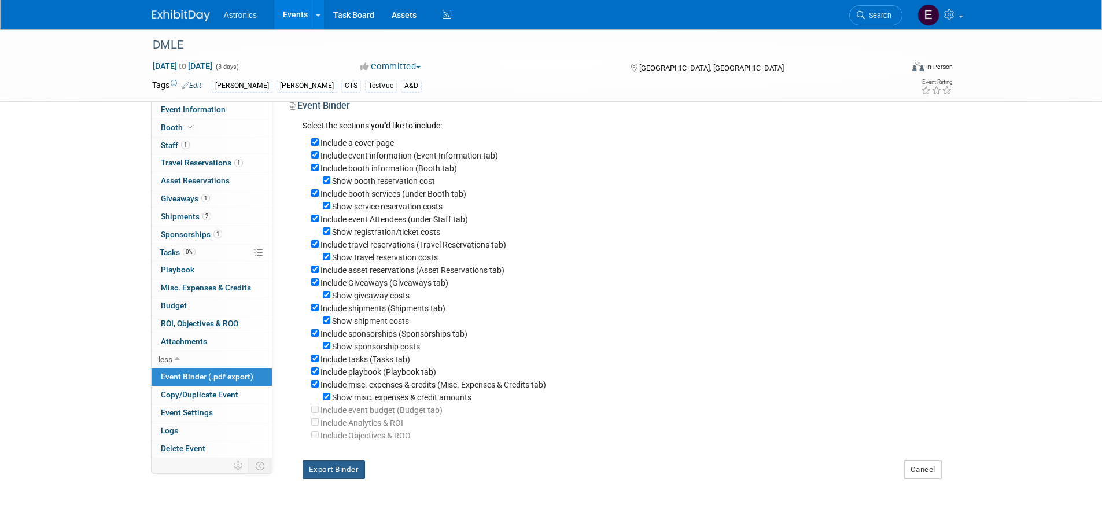
scroll to position [0, 0]
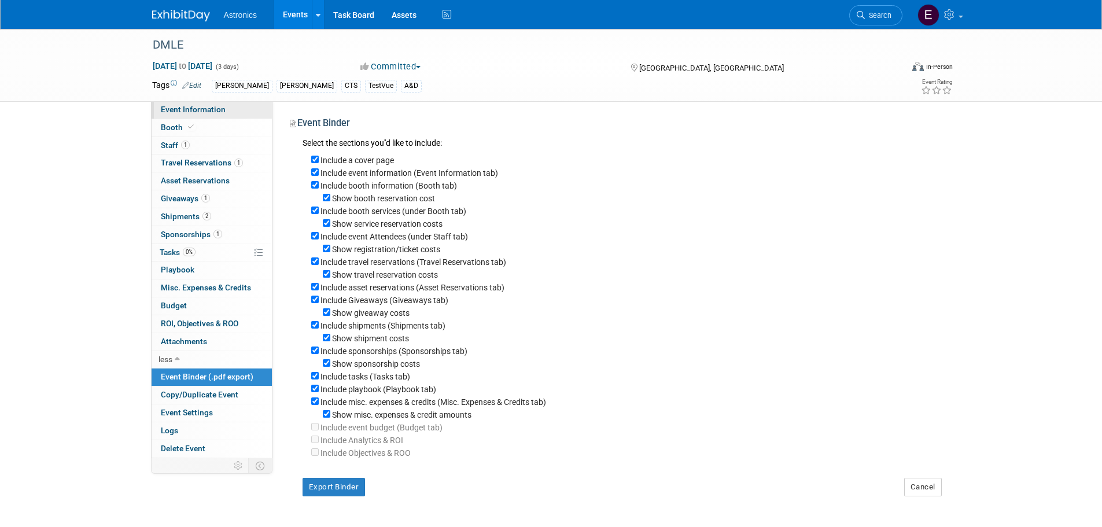
click at [174, 109] on span "Event Information" at bounding box center [193, 109] width 65 height 9
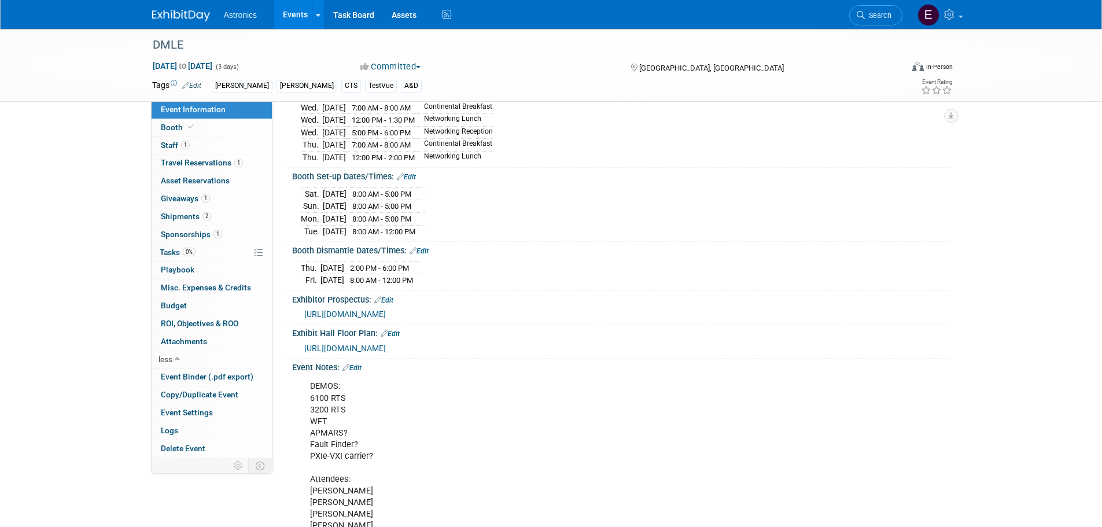
scroll to position [173, 0]
click at [386, 343] on span "[URL][DOMAIN_NAME]" at bounding box center [345, 347] width 82 height 9
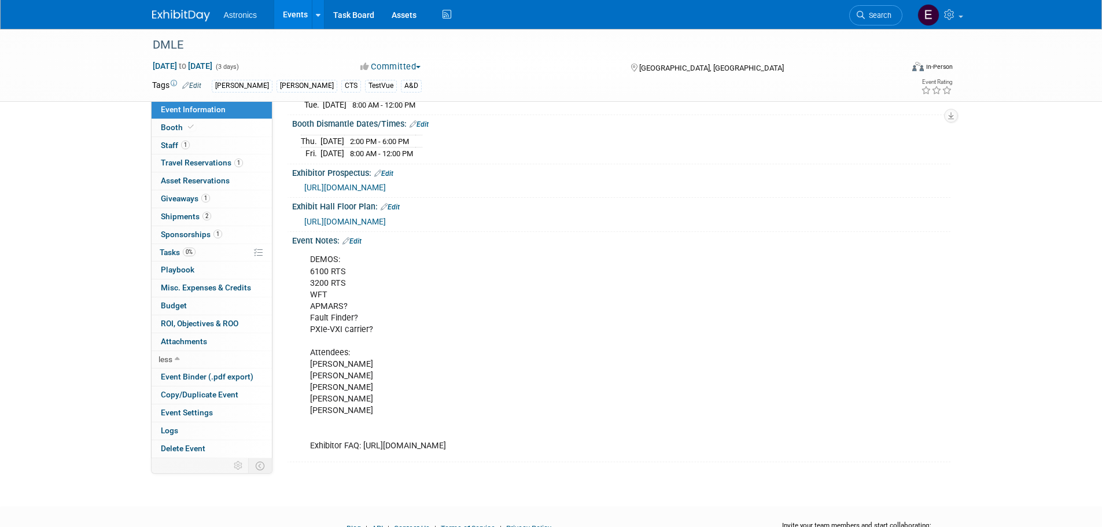
scroll to position [347, 0]
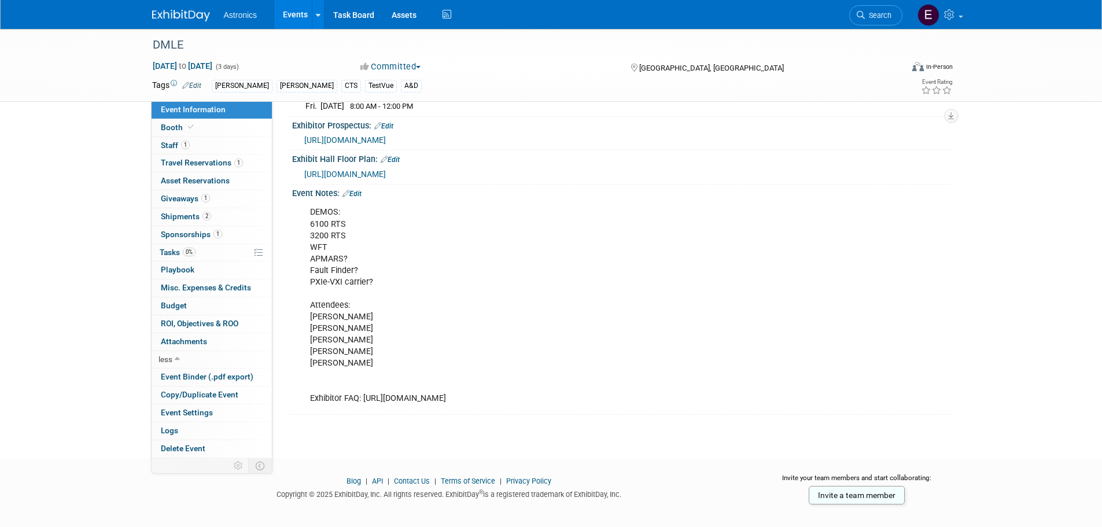
click at [360, 190] on link "Edit" at bounding box center [351, 194] width 19 height 8
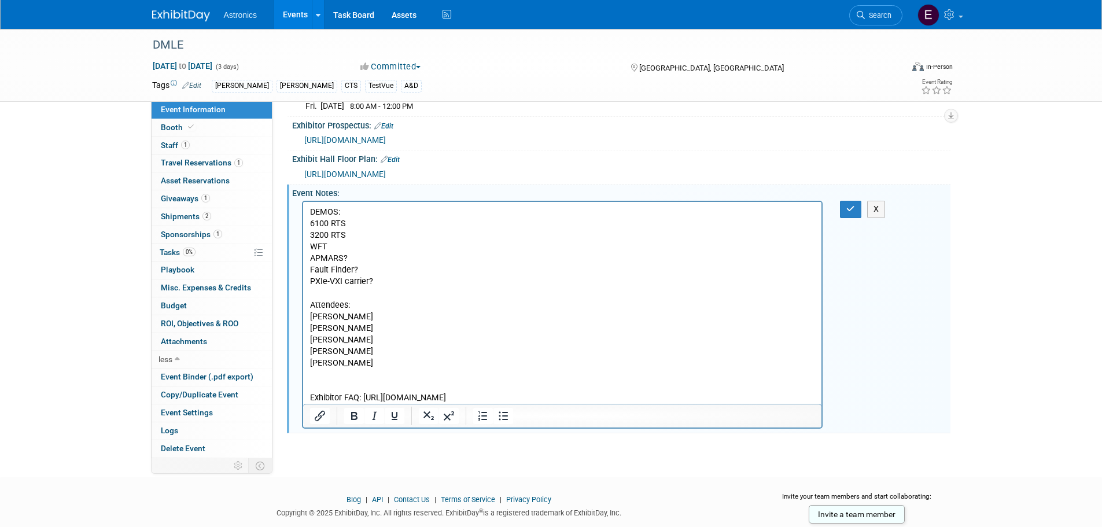
scroll to position [0, 0]
click at [361, 257] on p "DEMOS: 6100 RTS 3200 RTS WFT APMARS? Fault Finder? PXIe-VXI carrier? Attendees:…" at bounding box center [561, 304] width 505 height 197
click at [363, 270] on p "DEMOS: 6100 RTS 3200 RTS WFT APMARS Fault Finder? PXIe-VXI carrier? Attendees: …" at bounding box center [561, 304] width 505 height 197
drag, startPoint x: 371, startPoint y: 282, endPoint x: 298, endPoint y: 283, distance: 73.4
click at [302, 283] on html "DEMOS: 6100 RTS 3200 RTS WFT APMARS Fault Finder - planned - product announceme…" at bounding box center [561, 303] width 519 height 202
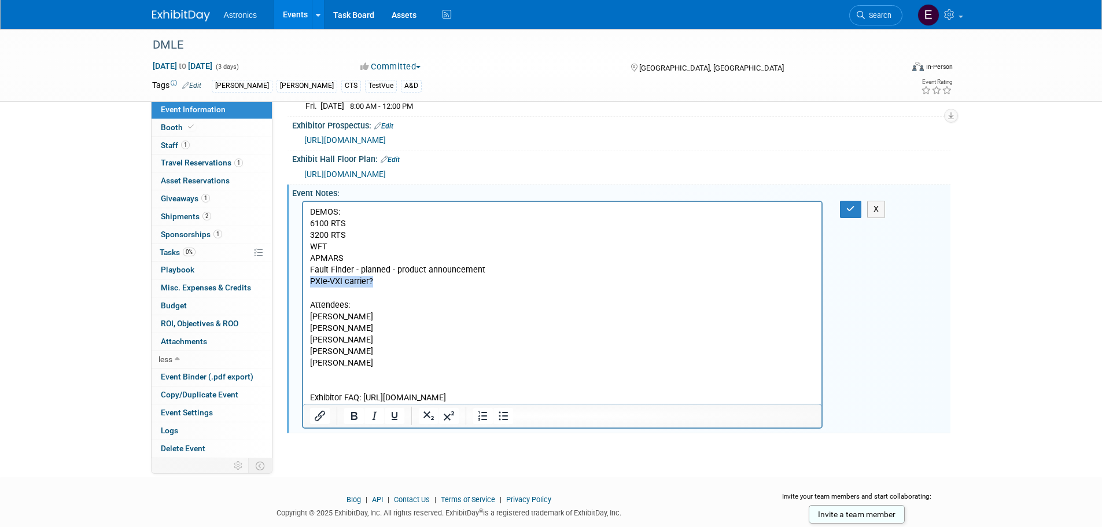
click at [382, 281] on p "DEMOS: 6100 RTS 3200 RTS WFT APMARS Fault Finder - planned - product announceme…" at bounding box center [561, 304] width 505 height 197
drag, startPoint x: 343, startPoint y: 339, endPoint x: 307, endPoint y: 316, distance: 42.7
click at [307, 316] on html "DEMOS: 6100 RTS 3200 RTS WFT APMARS Fault Finder - planned - product announceme…" at bounding box center [561, 303] width 519 height 202
click at [365, 360] on p "DEMOS: 6100 RTS 3200 RTS WFT APMARS Fault Finder - planned - product announceme…" at bounding box center [561, 304] width 505 height 197
click at [365, 374] on p "DEMOS: 6100 RTS 3200 RTS WFT APMARS Fault Finder - planned - product announceme…" at bounding box center [561, 304] width 505 height 197
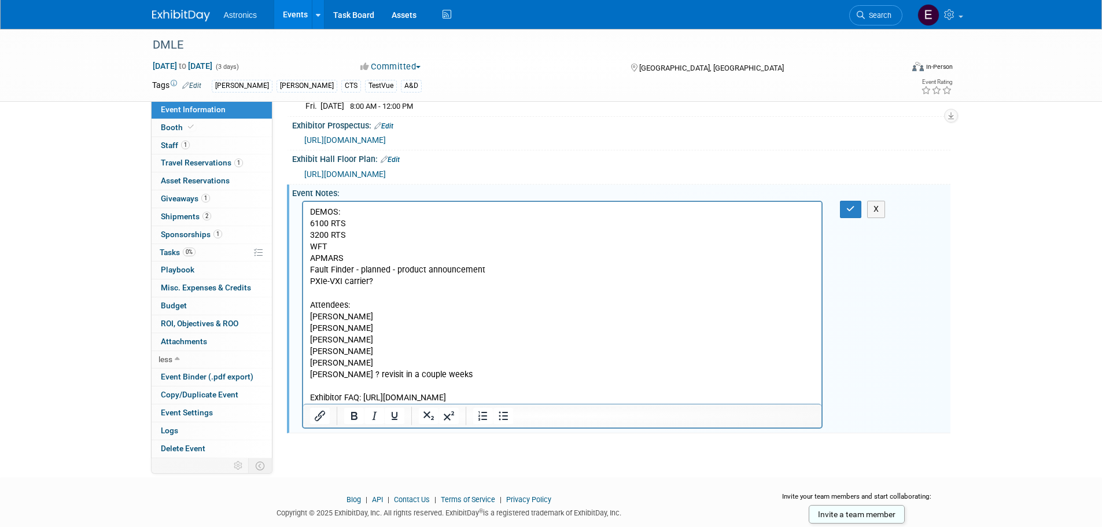
scroll to position [374, 0]
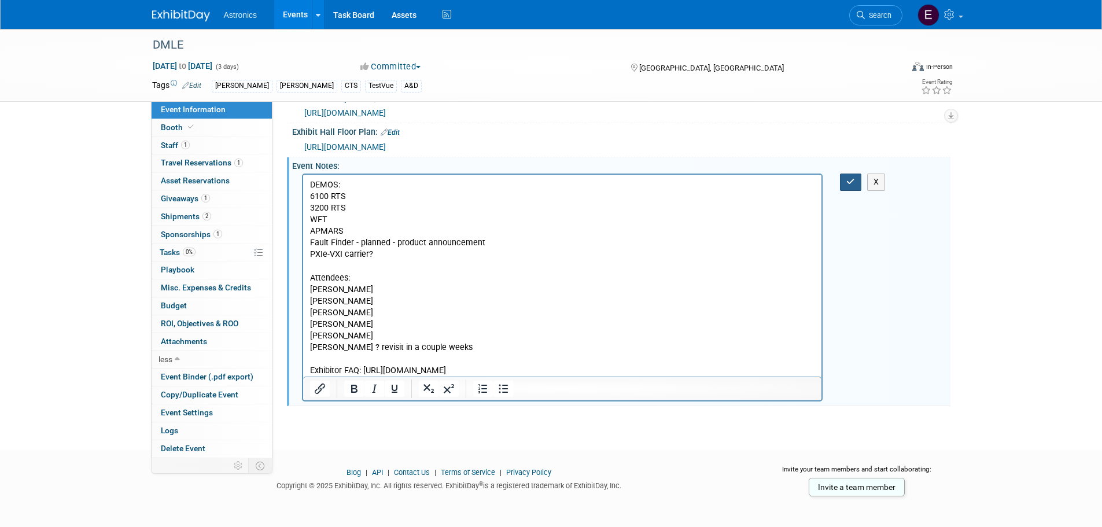
click at [856, 178] on button "button" at bounding box center [850, 181] width 21 height 17
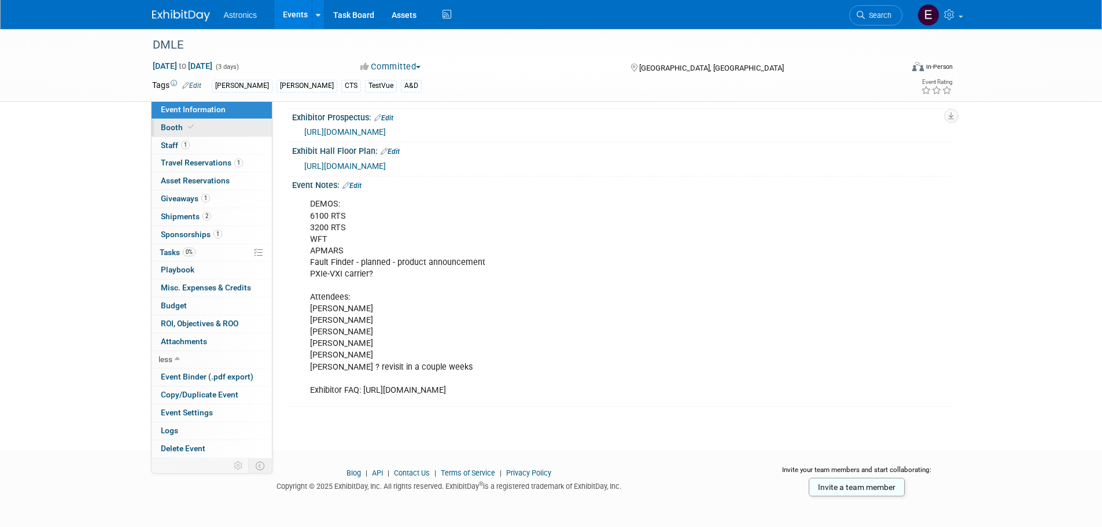
click at [170, 126] on span "Booth" at bounding box center [178, 127] width 35 height 9
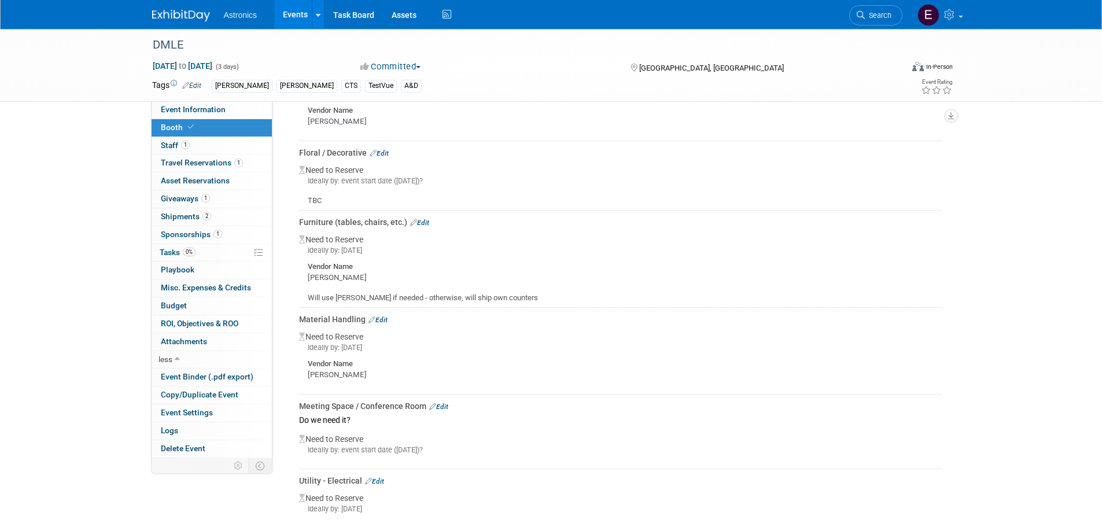
scroll to position [347, 0]
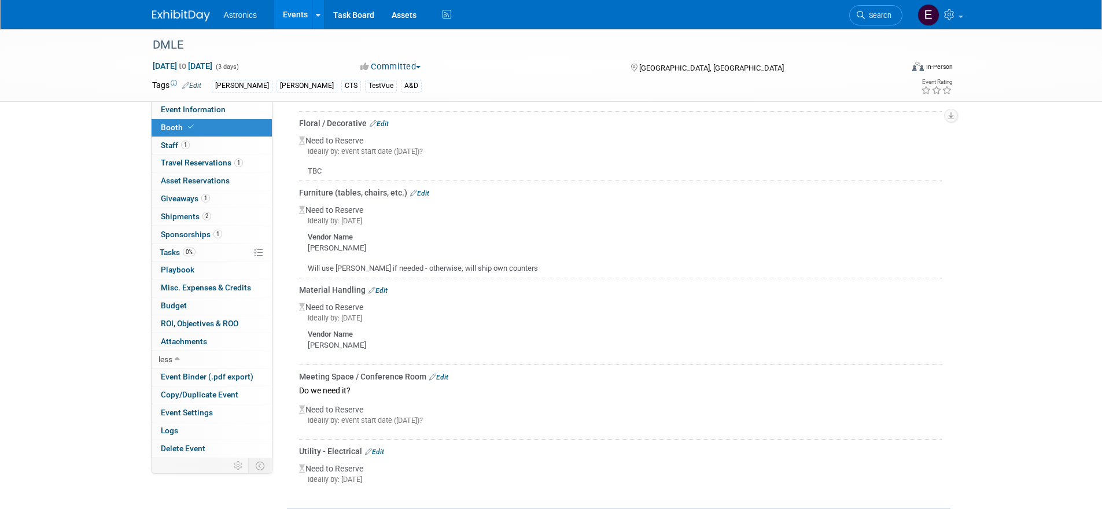
click at [445, 376] on link "Edit" at bounding box center [438, 377] width 19 height 8
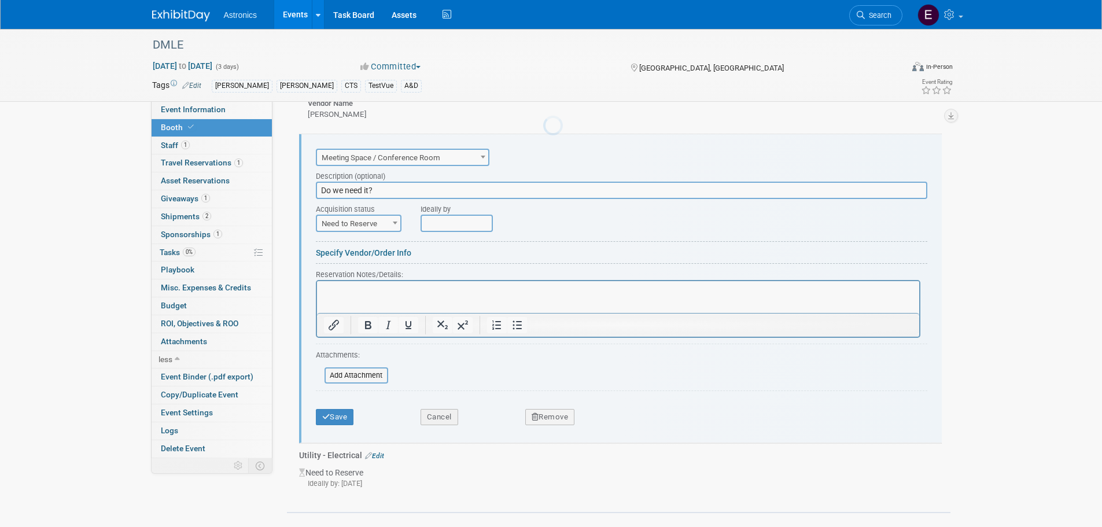
scroll to position [580, 0]
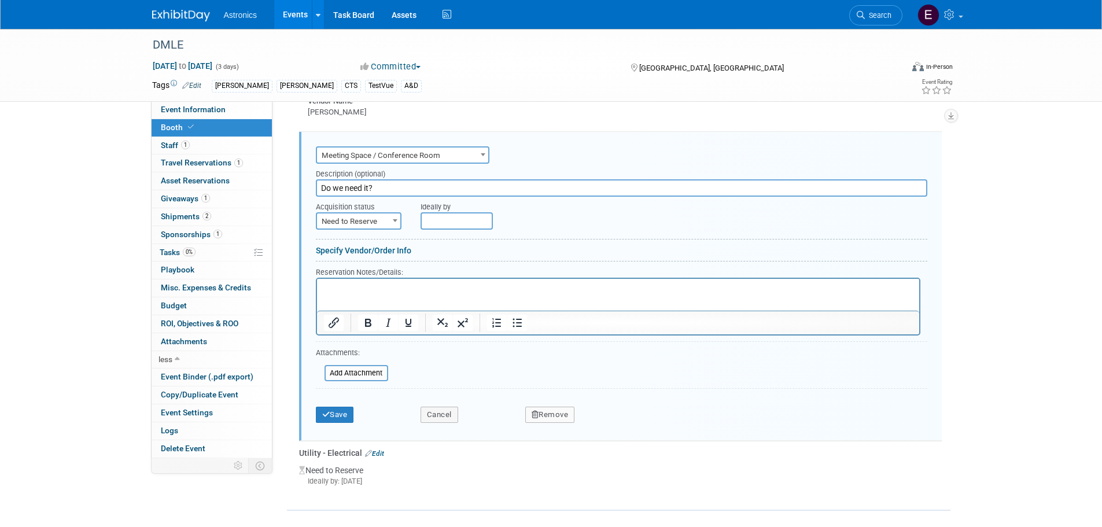
click at [389, 189] on input "Do we need it?" at bounding box center [621, 187] width 611 height 17
drag, startPoint x: 387, startPoint y: 187, endPoint x: 245, endPoint y: 186, distance: 141.7
type input "no need"
click at [330, 415] on button "Save" at bounding box center [335, 415] width 38 height 16
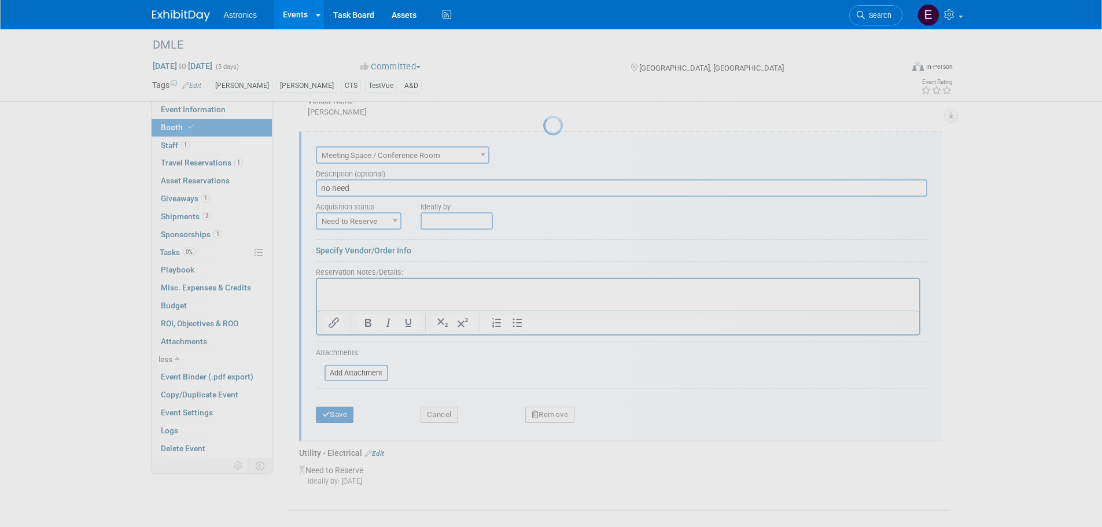
scroll to position [454, 0]
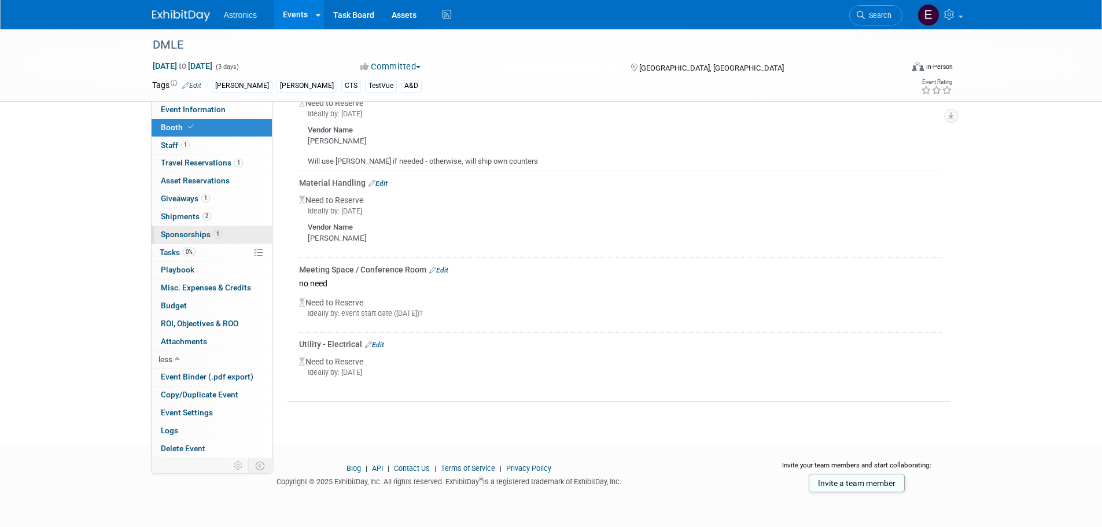
click at [183, 232] on span "Sponsorships 1" at bounding box center [191, 234] width 61 height 9
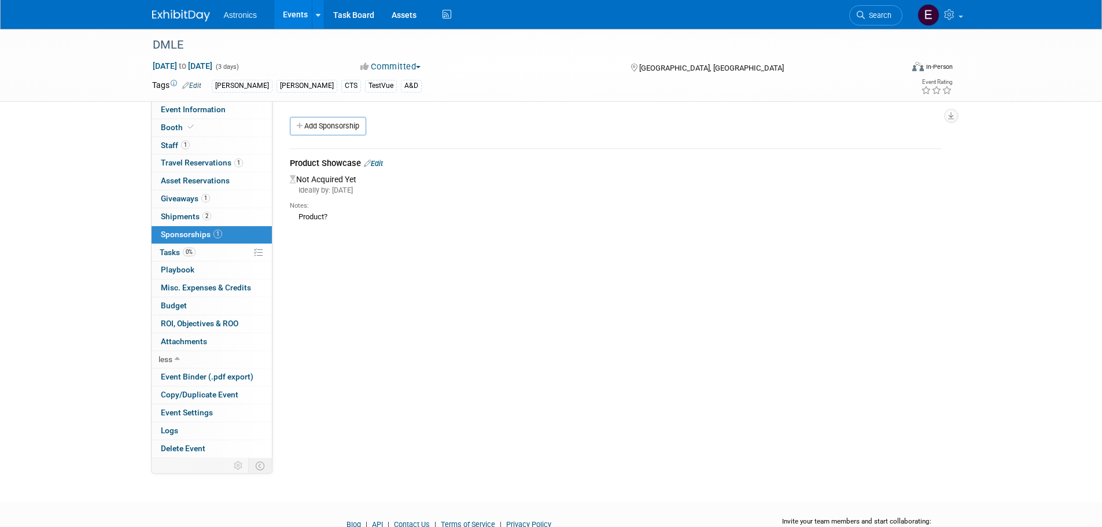
click at [376, 163] on link "Edit" at bounding box center [373, 163] width 19 height 9
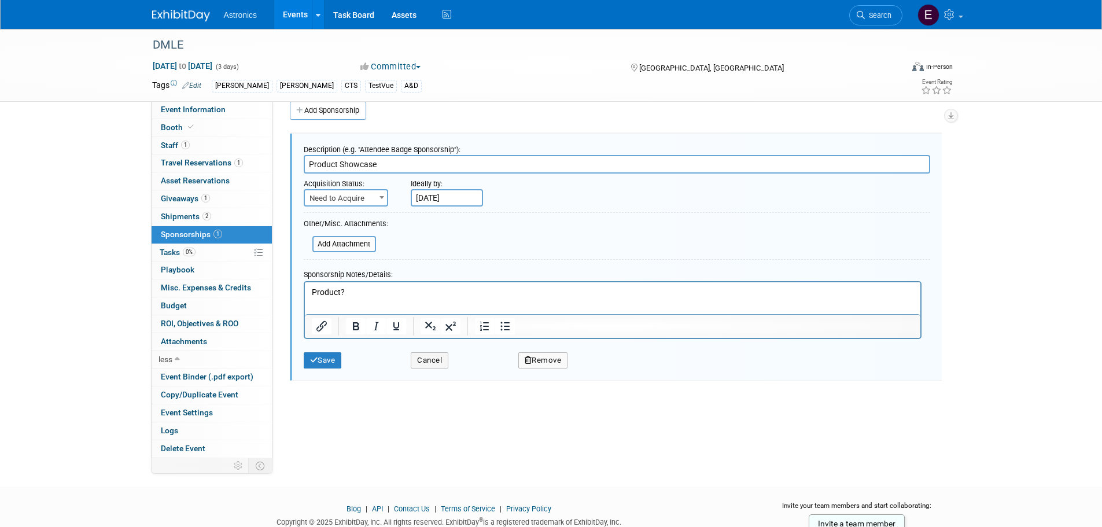
scroll to position [17, 0]
click at [373, 289] on p "Product?" at bounding box center [612, 291] width 602 height 12
click at [328, 362] on button "Save" at bounding box center [323, 358] width 38 height 16
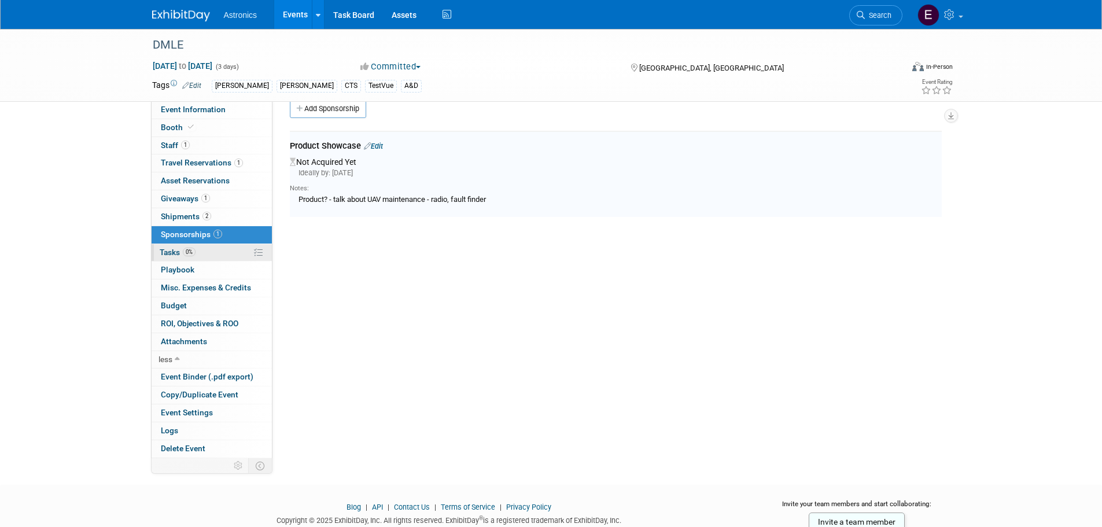
click at [173, 253] on span "Tasks 0%" at bounding box center [178, 252] width 36 height 9
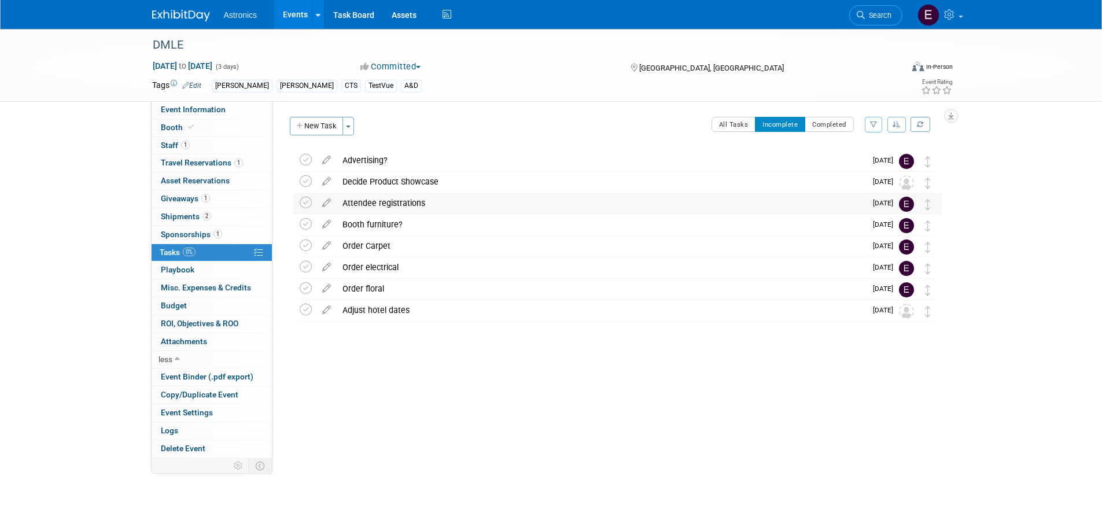
click at [356, 202] on div "Attendee registrations" at bounding box center [601, 203] width 529 height 20
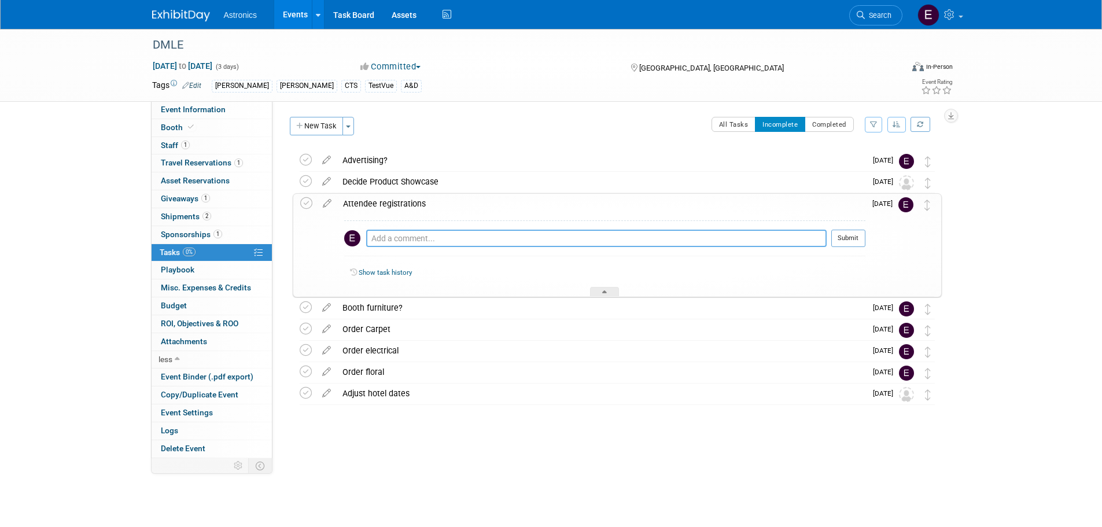
click at [394, 238] on textarea at bounding box center [596, 238] width 460 height 17
type textarea "[PERSON_NAME] need exhibitor badge?"
click at [844, 235] on button "Submit" at bounding box center [848, 238] width 34 height 17
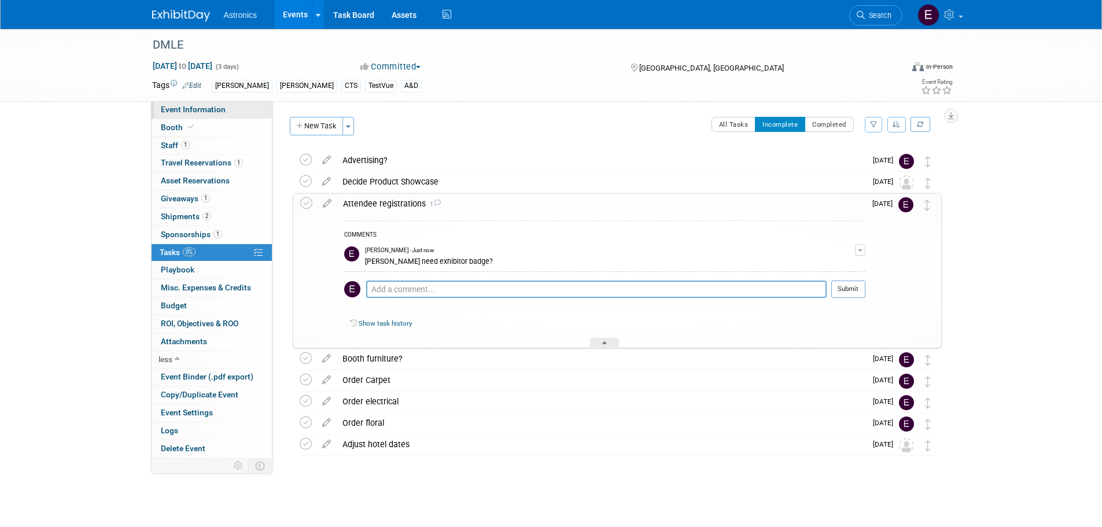
click at [191, 106] on span "Event Information" at bounding box center [193, 109] width 65 height 9
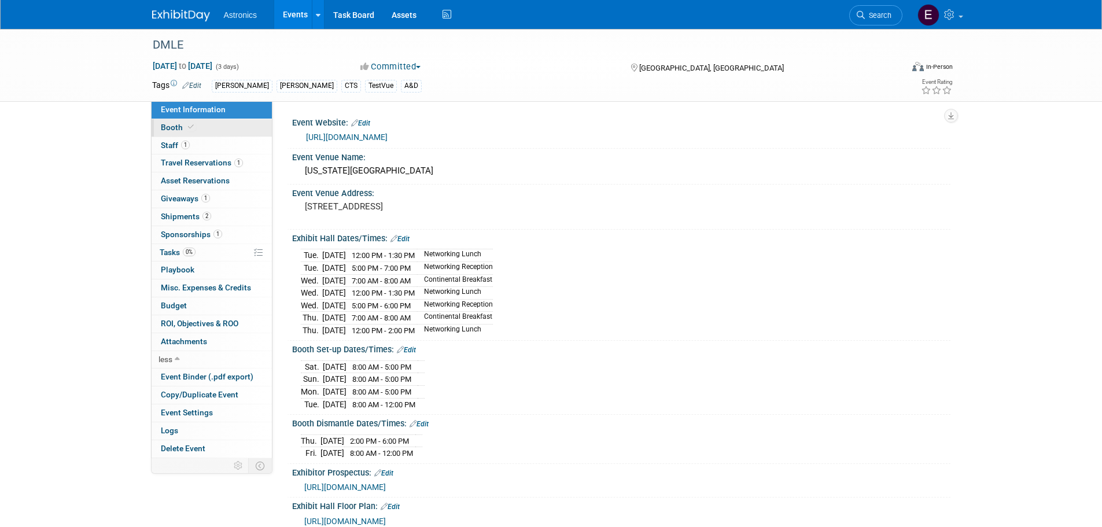
click at [183, 126] on span "Booth" at bounding box center [178, 127] width 35 height 9
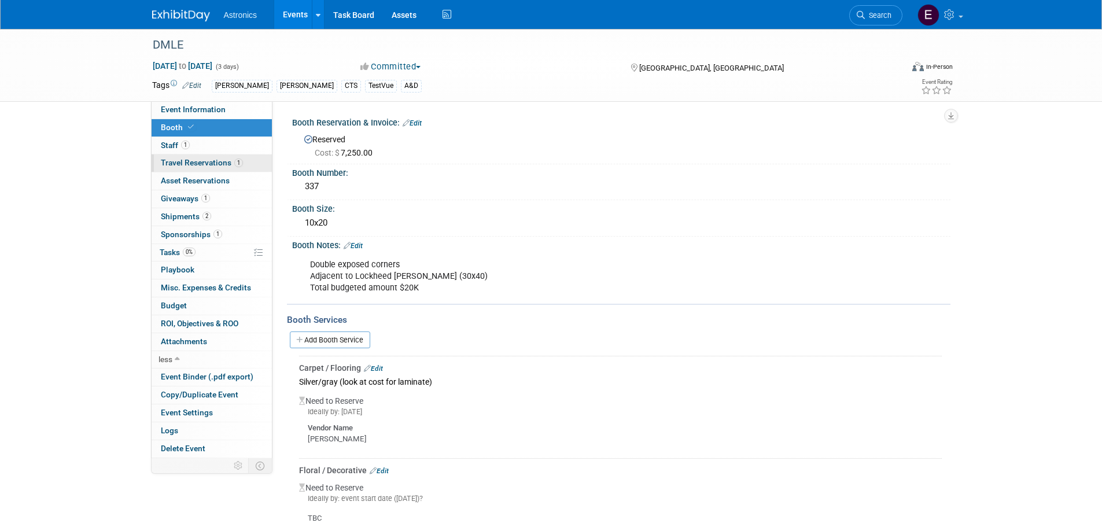
click at [181, 162] on span "Travel Reservations 1" at bounding box center [202, 162] width 82 height 9
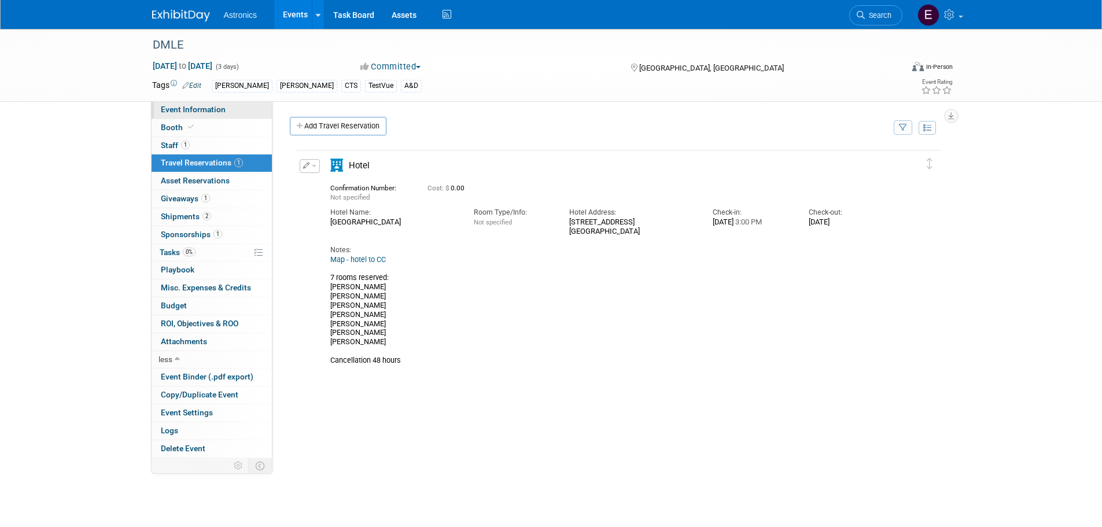
click at [212, 106] on span "Event Information" at bounding box center [193, 109] width 65 height 9
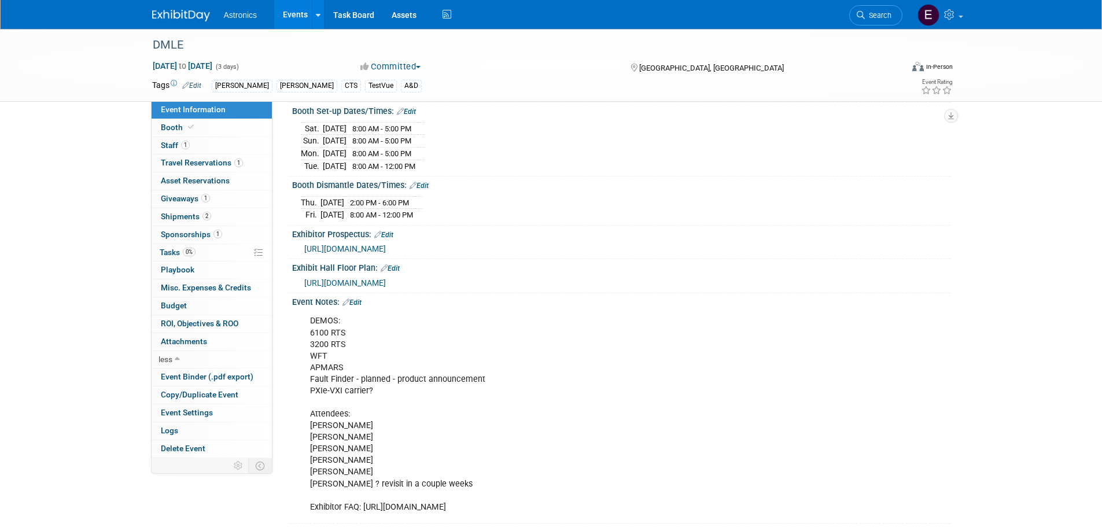
scroll to position [253, 0]
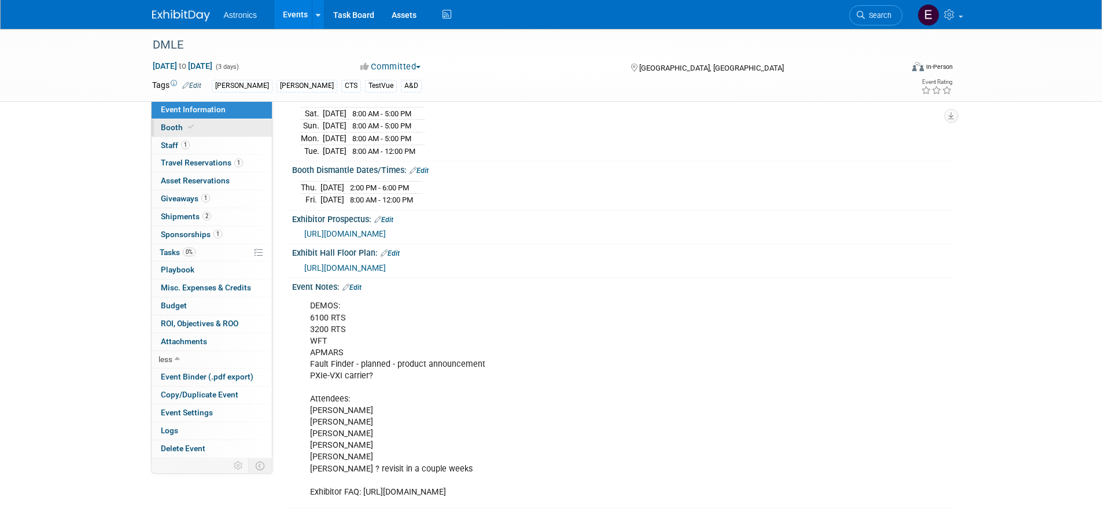
click at [169, 126] on span "Booth" at bounding box center [178, 127] width 35 height 9
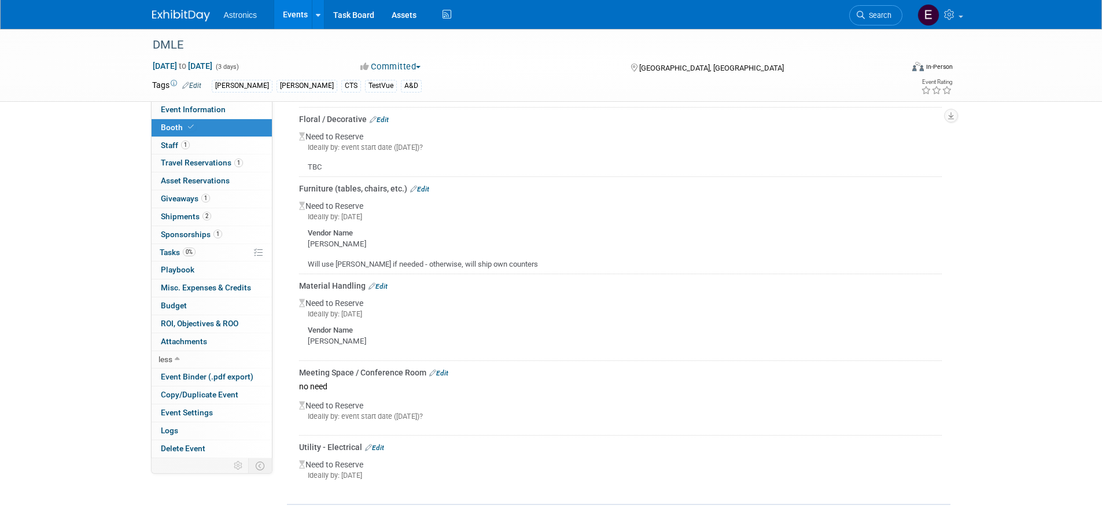
scroll to position [352, 0]
click at [444, 374] on link "Edit" at bounding box center [438, 372] width 19 height 8
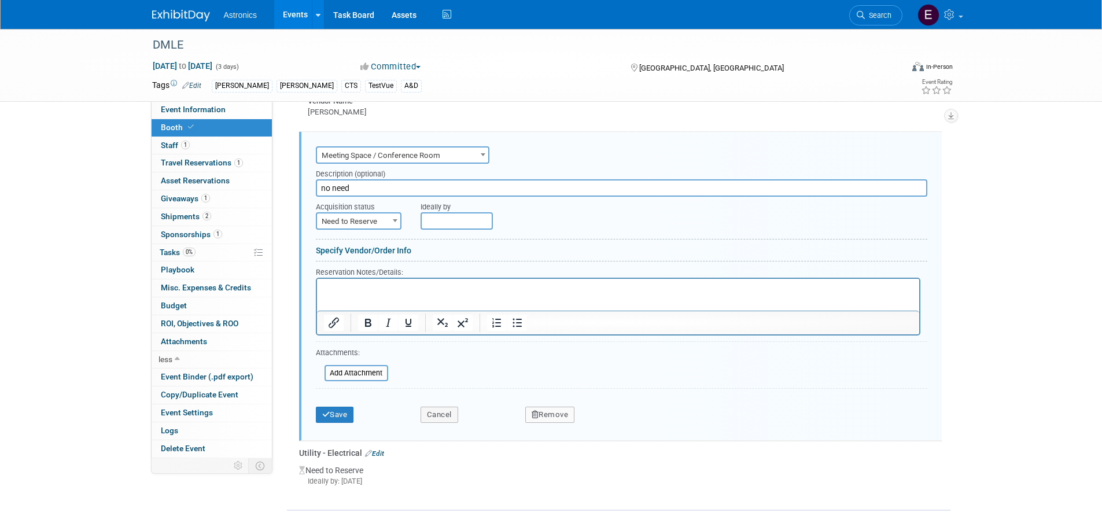
scroll to position [0, 0]
click at [381, 217] on span "Need to Reserve" at bounding box center [358, 221] width 83 height 16
click at [381, 221] on span "Need to Reserve" at bounding box center [358, 221] width 83 height 16
click at [448, 408] on button "Cancel" at bounding box center [439, 415] width 38 height 16
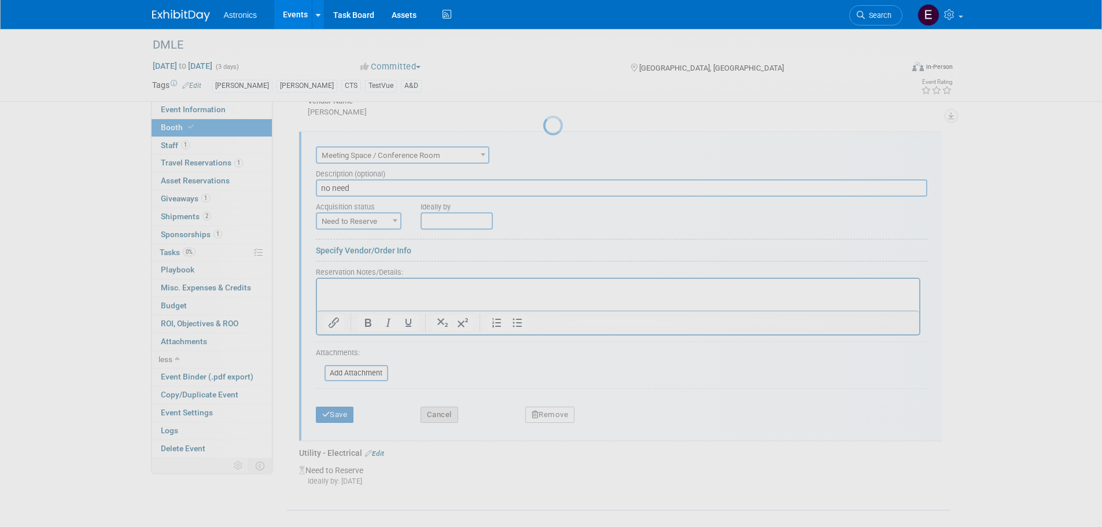
scroll to position [352, 0]
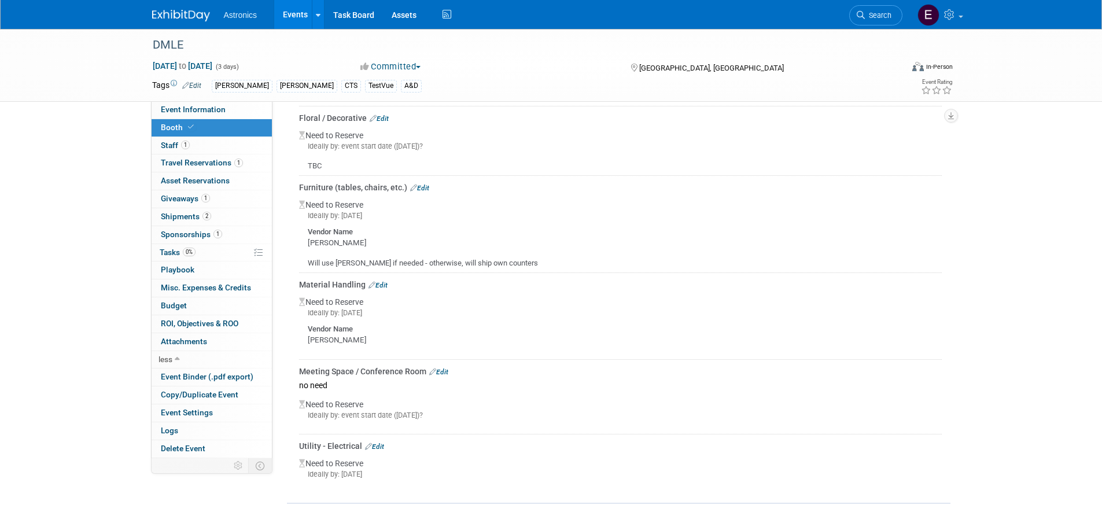
click at [379, 278] on td "Material Handling Edit Need to Reserve Ideally by: [DATE] Vendor Name [PERSON_N…" at bounding box center [620, 316] width 642 height 86
click at [379, 282] on link "Edit" at bounding box center [377, 285] width 19 height 8
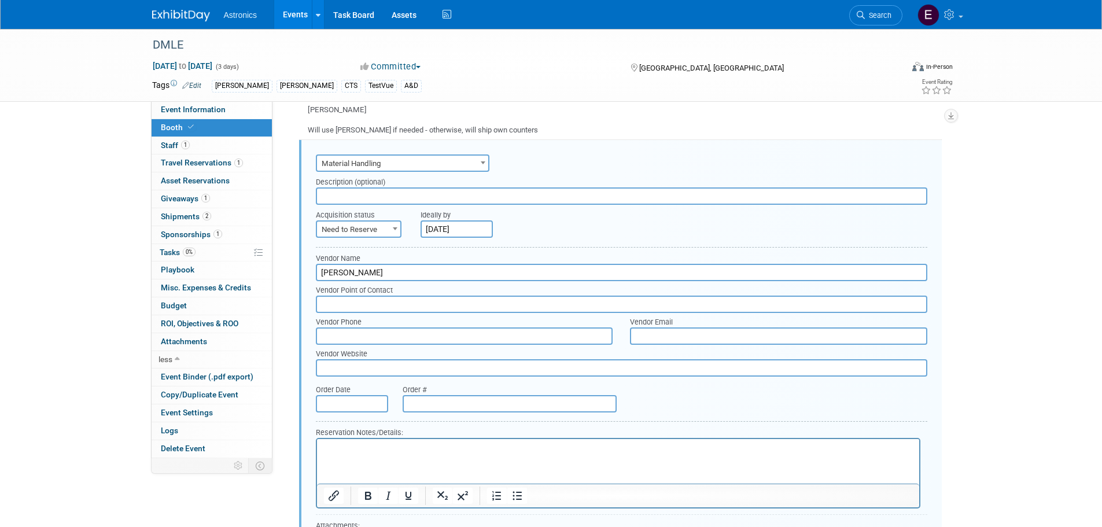
scroll to position [494, 0]
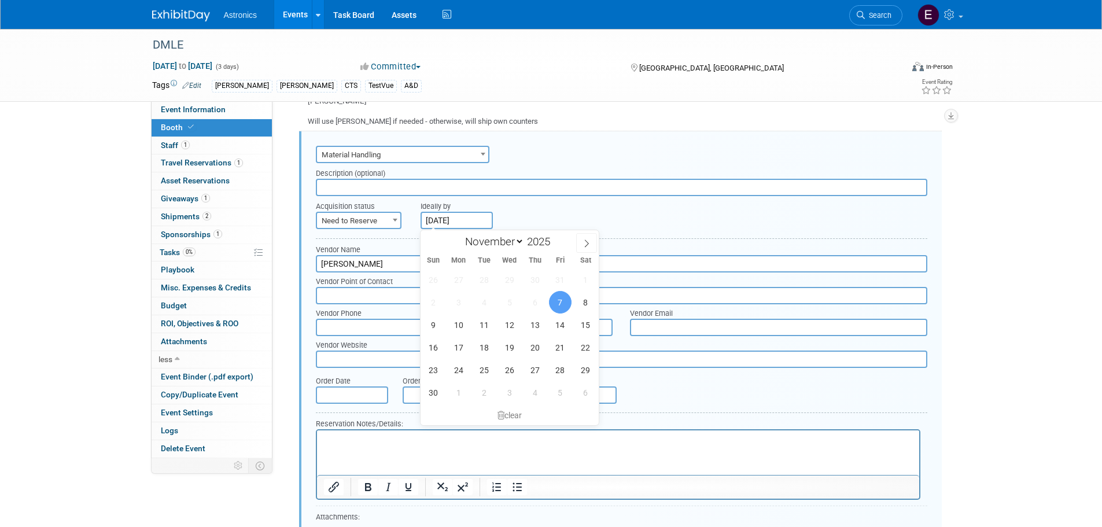
click at [485, 217] on input "[DATE]" at bounding box center [456, 220] width 72 height 17
click at [512, 408] on div "clear" at bounding box center [509, 415] width 178 height 20
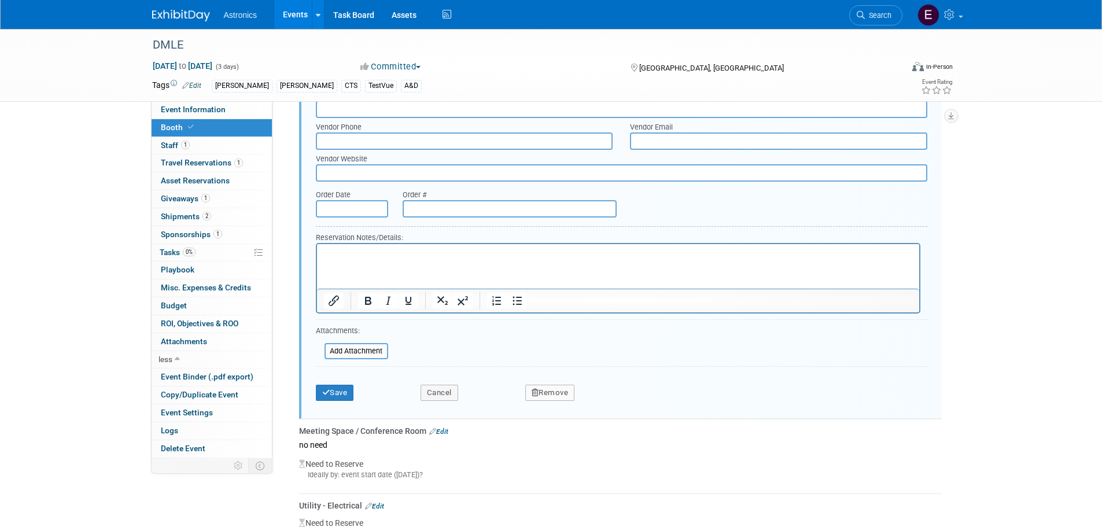
scroll to position [725, 0]
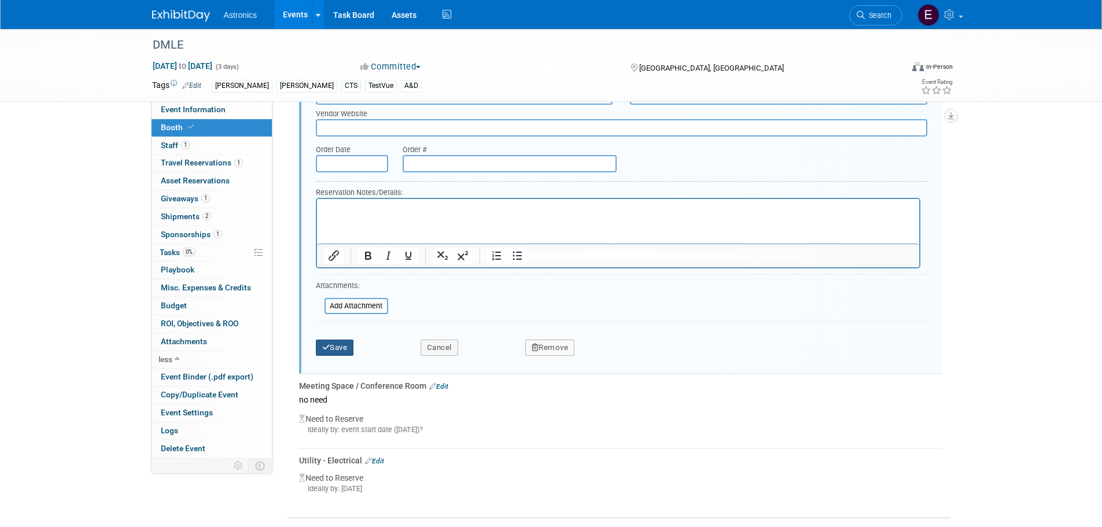
click at [328, 345] on icon "submit" at bounding box center [326, 348] width 8 height 8
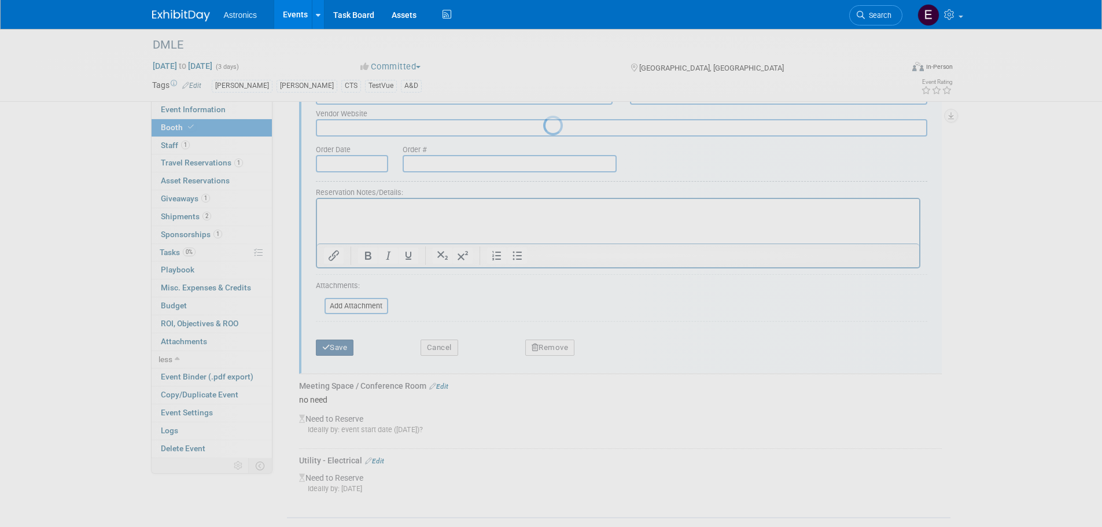
scroll to position [352, 0]
